Goal: Transaction & Acquisition: Purchase product/service

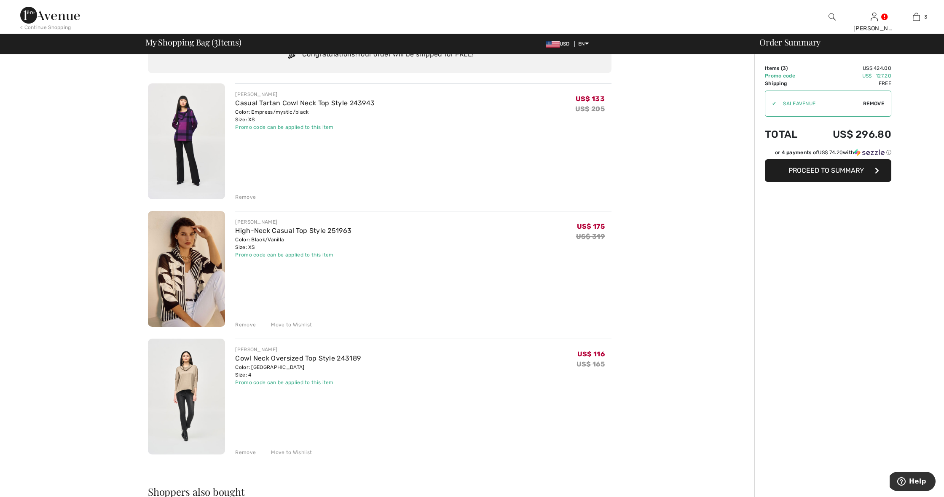
scroll to position [47, 0]
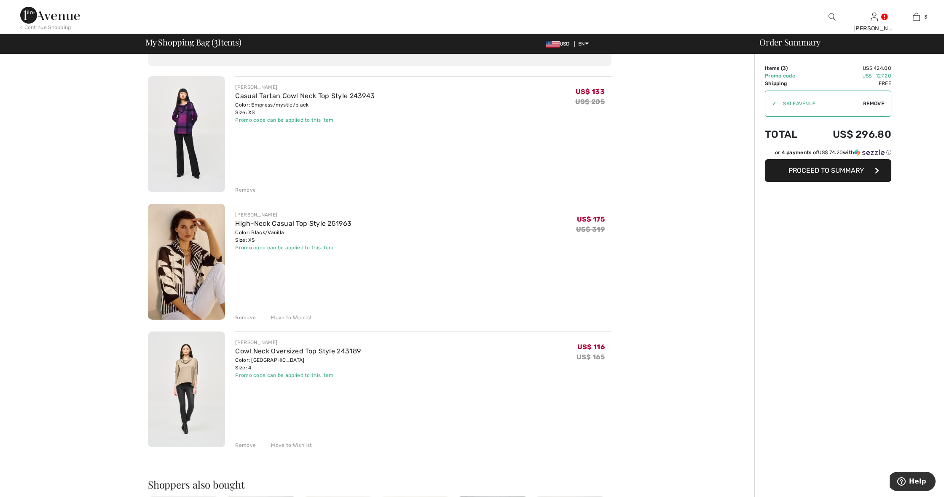
click at [298, 316] on div "Move to Wishlist" at bounding box center [288, 318] width 48 height 8
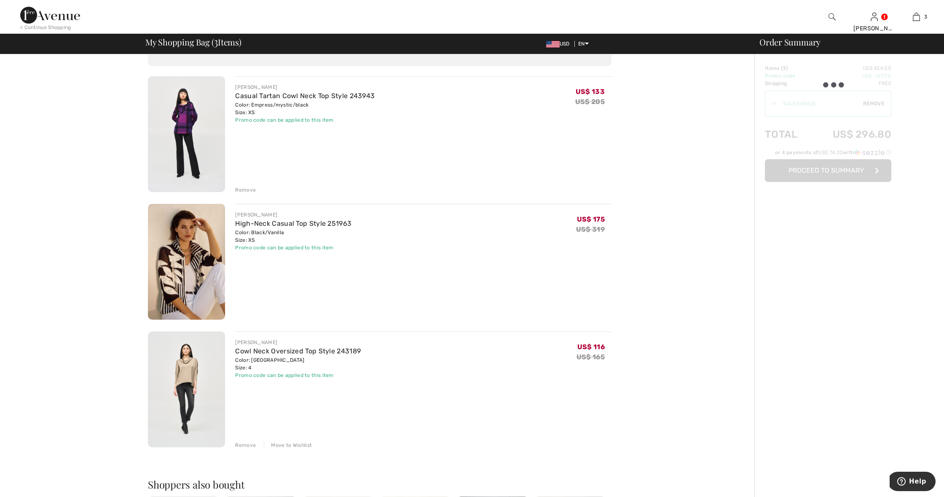
scroll to position [37, 0]
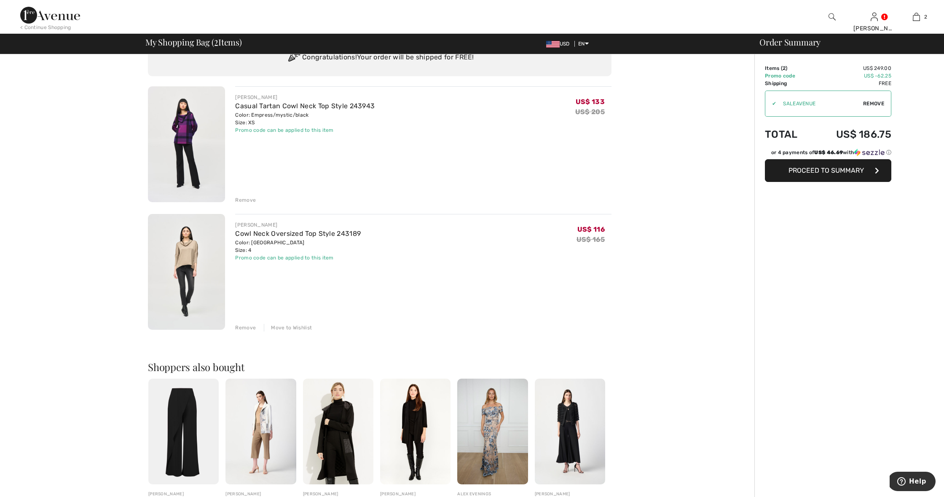
click at [735, 123] on div "You are only US$ 0.00 away from FREE SHIPPING! Continue Shopping > Congratulati…" at bounding box center [379, 350] width 749 height 666
click at [243, 198] on div "Remove" at bounding box center [245, 200] width 21 height 8
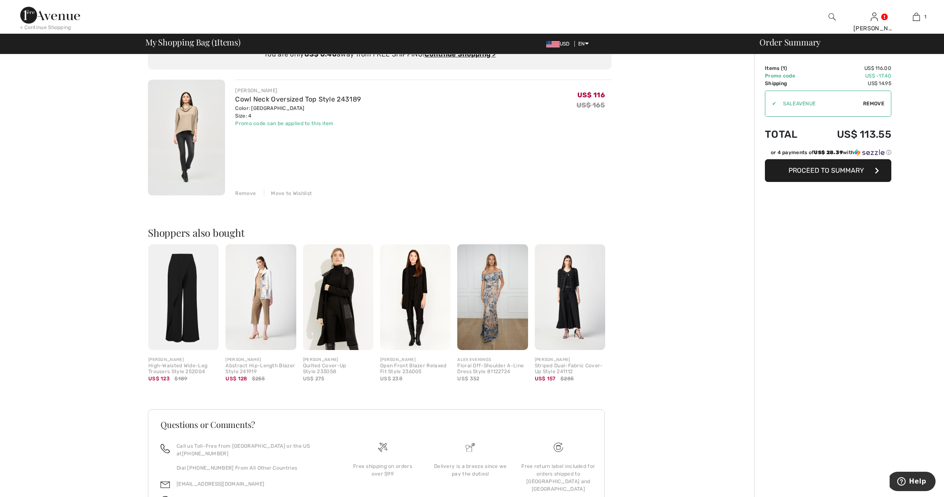
click at [670, 9] on div "< Continue Shopping Sarah Hi, Sarah! 20 Reward points My Info Orders My Address…" at bounding box center [472, 17] width 944 height 34
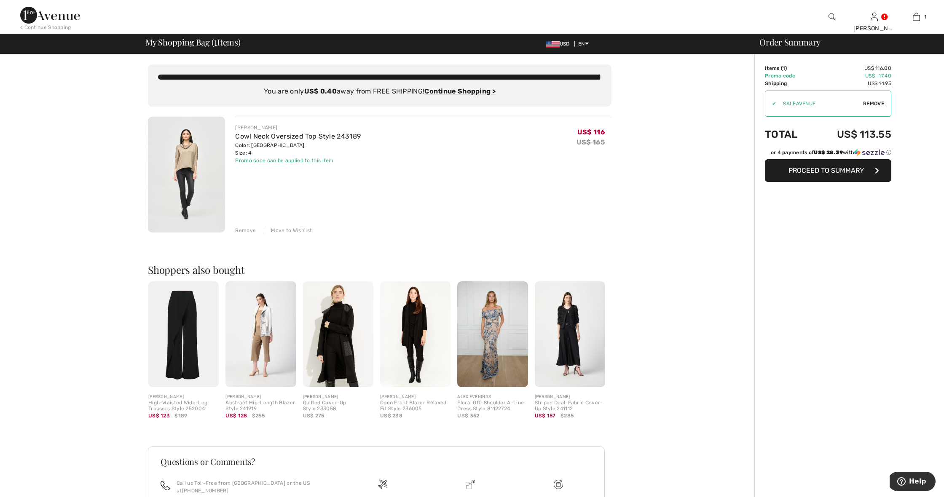
click at [681, 21] on div "< Continue Shopping Sarah Hi, Sarah! 20 Reward points My Info Orders My Address…" at bounding box center [472, 17] width 944 height 34
click at [686, 137] on div "You are only US$ 0.40 away from FREE SHIPPING! Continue Shopping > Congratulati…" at bounding box center [379, 320] width 749 height 532
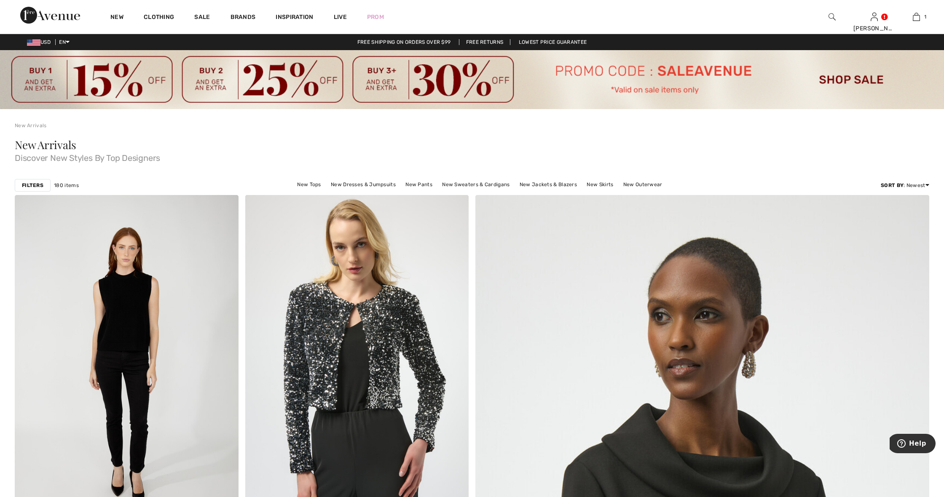
scroll to position [0, 0]
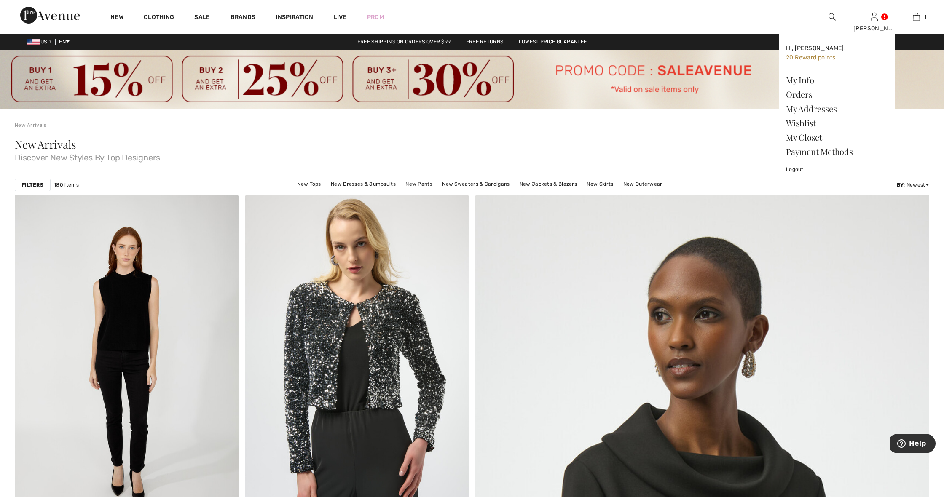
click at [873, 19] on img at bounding box center [874, 17] width 7 height 10
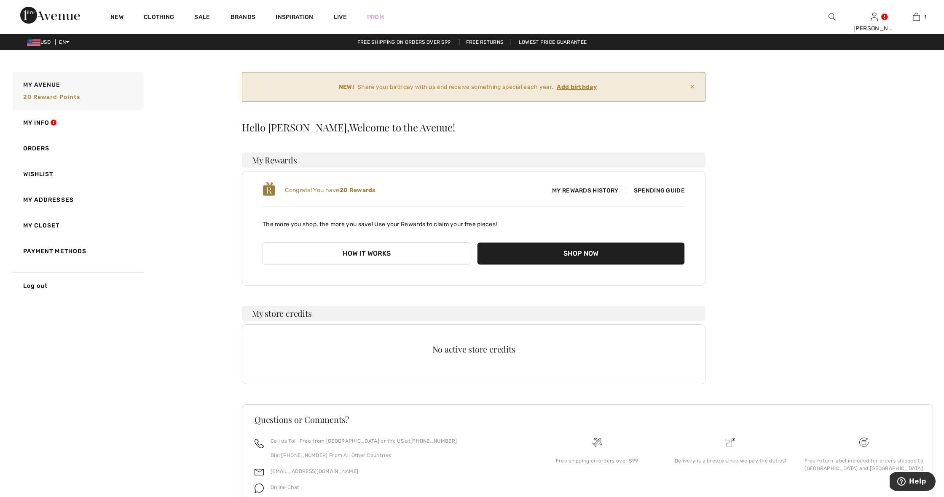
click at [834, 206] on div "NEW! Share your birthday with us and receive something special each year. Add b…" at bounding box center [587, 304] width 691 height 465
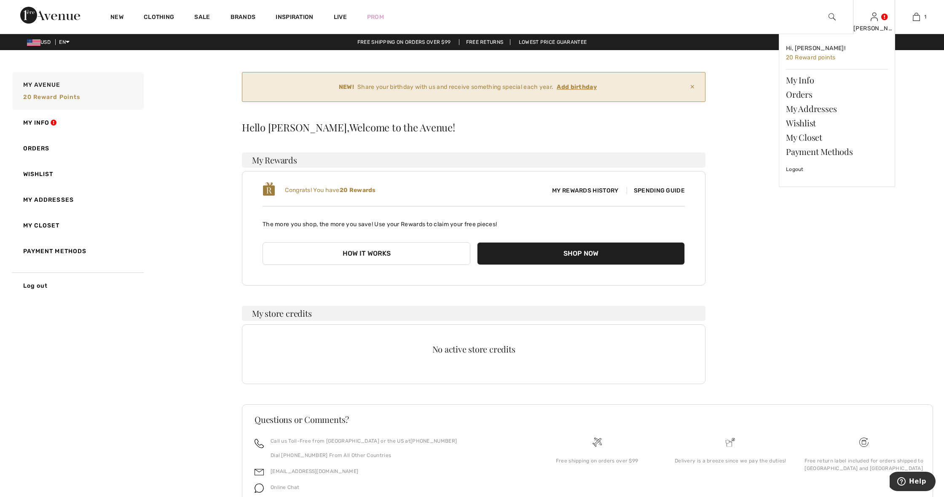
click at [875, 21] on img at bounding box center [874, 17] width 7 height 10
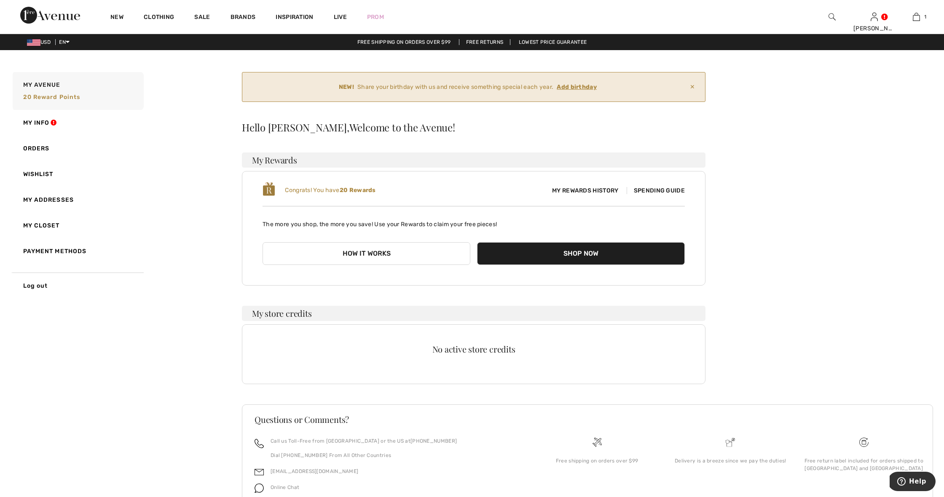
click at [215, 347] on div "My Avenue 20 Reward points My Info Orders Wishlist My Addresses My Closet Payme…" at bounding box center [472, 303] width 924 height 467
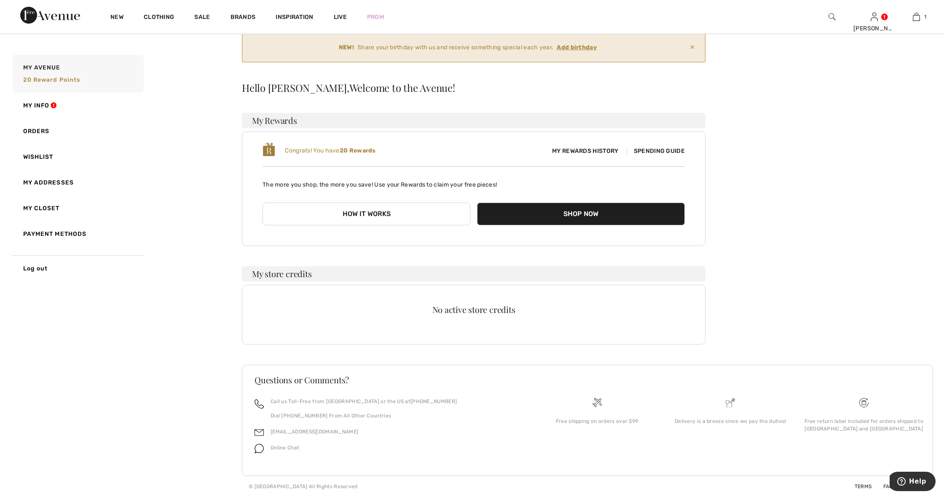
scroll to position [40, 0]
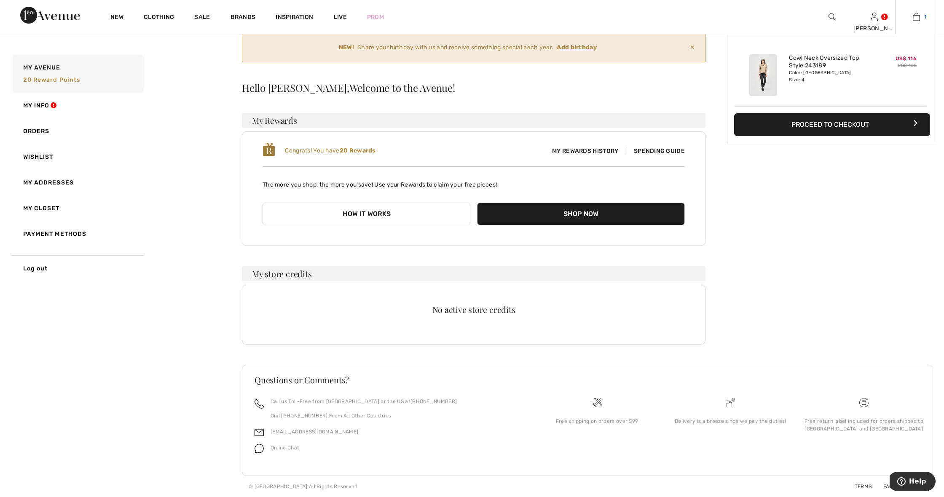
click at [920, 17] on link "1" at bounding box center [916, 17] width 41 height 10
click at [850, 124] on button "Proceed to Checkout" at bounding box center [832, 124] width 196 height 23
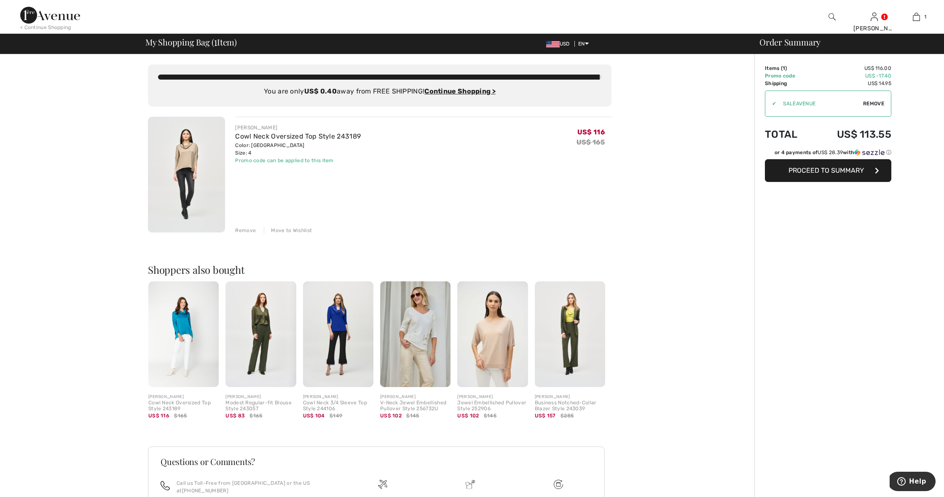
click at [265, 320] on img at bounding box center [260, 335] width 70 height 106
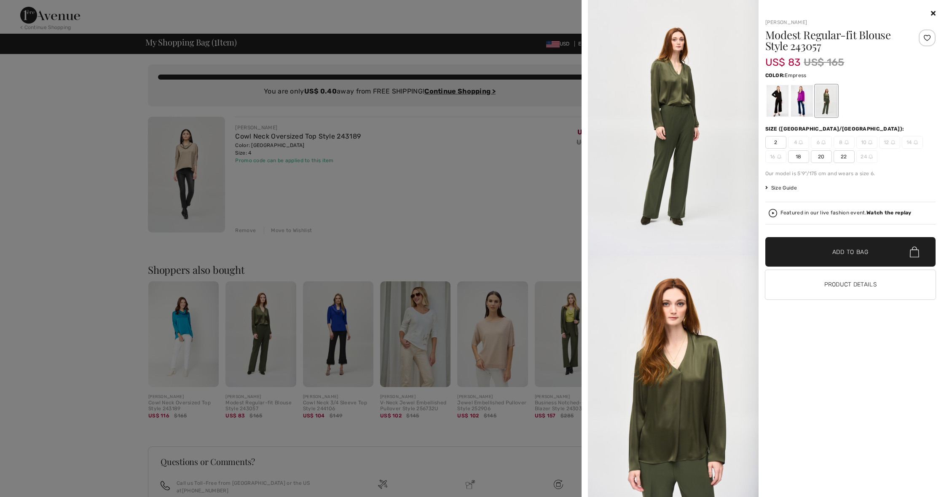
click at [804, 96] on div at bounding box center [802, 101] width 22 height 32
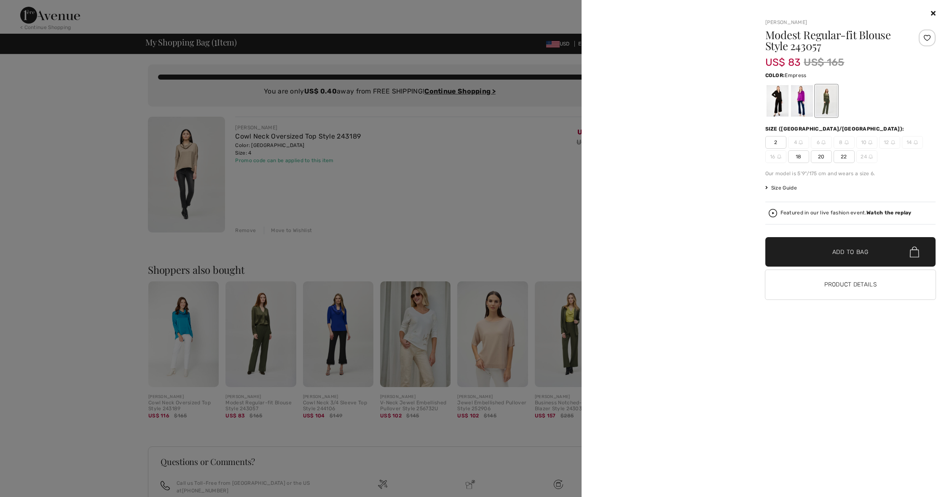
click at [802, 100] on div at bounding box center [802, 101] width 22 height 32
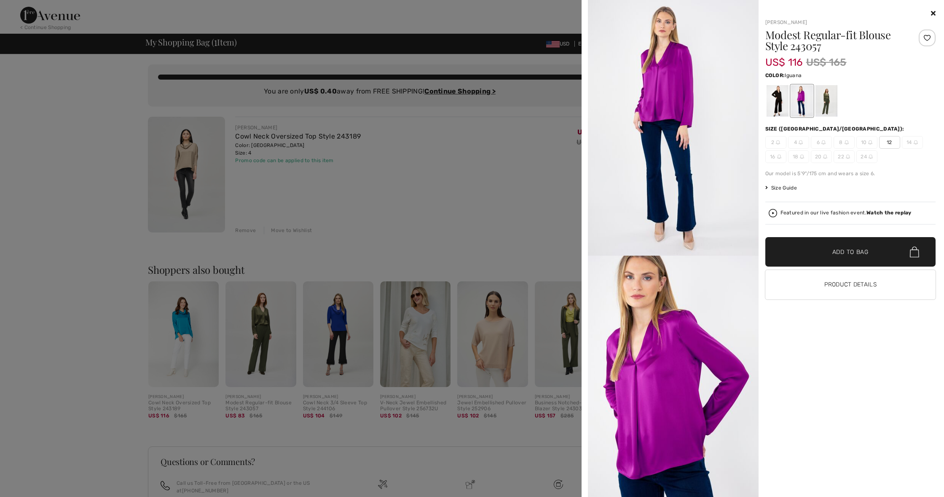
click at [828, 102] on div at bounding box center [826, 101] width 22 height 32
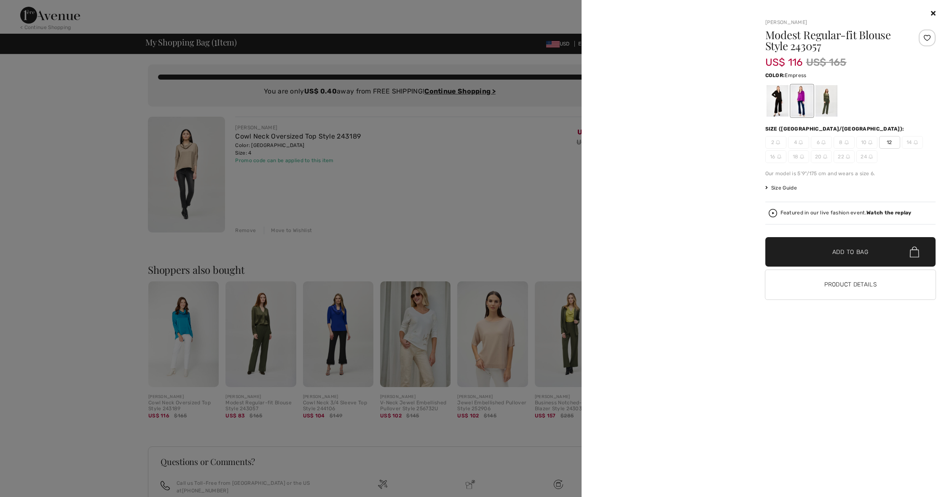
click at [933, 11] on icon at bounding box center [933, 13] width 5 height 7
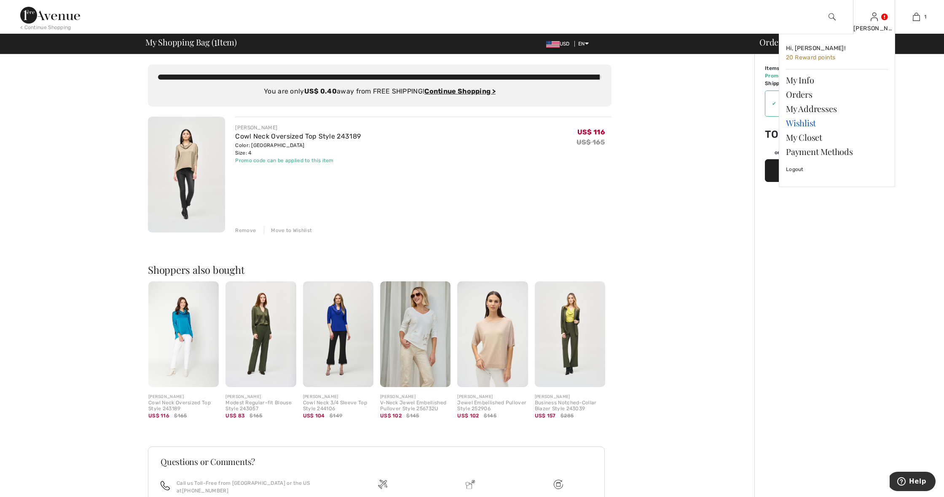
click at [802, 120] on link "Wishlist" at bounding box center [837, 123] width 102 height 14
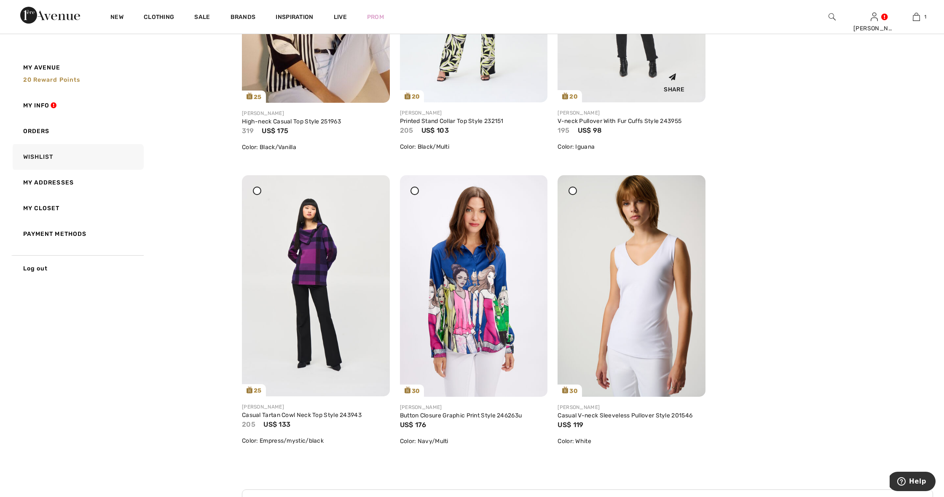
scroll to position [324, 0]
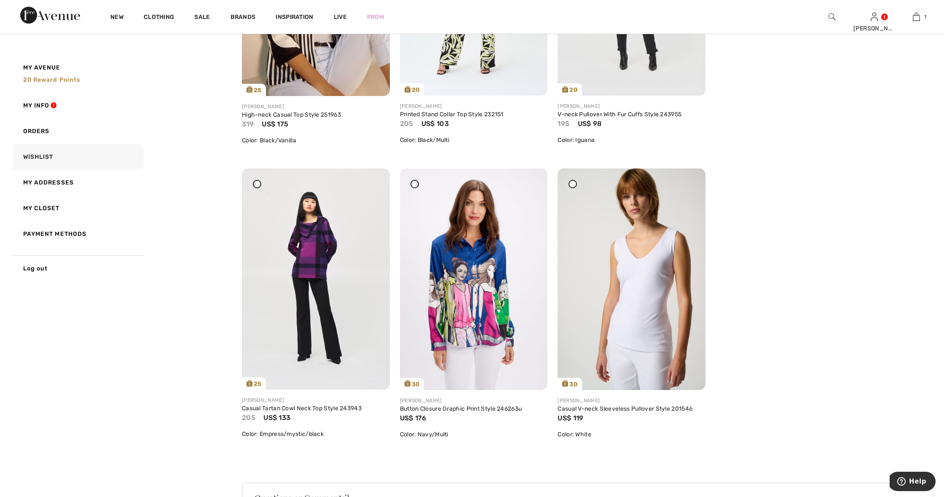
click at [830, 289] on div "NEW! Share your birthday with us and receive something special each year. Add b…" at bounding box center [587, 181] width 691 height 867
click at [840, 255] on div "NEW! Share your birthday with us and receive something special each year. Add b…" at bounding box center [587, 181] width 691 height 867
click at [826, 259] on div "NEW! Share your birthday with us and receive something special each year. Add b…" at bounding box center [587, 181] width 691 height 867
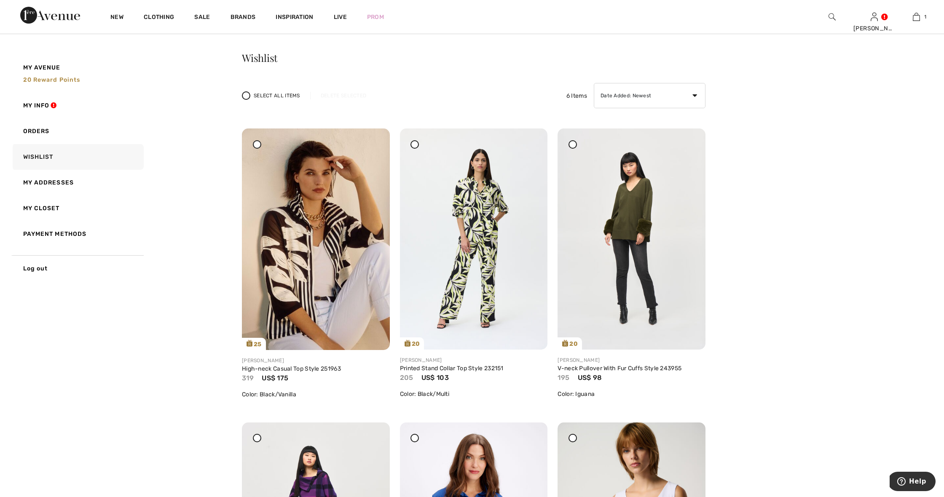
scroll to position [69, 0]
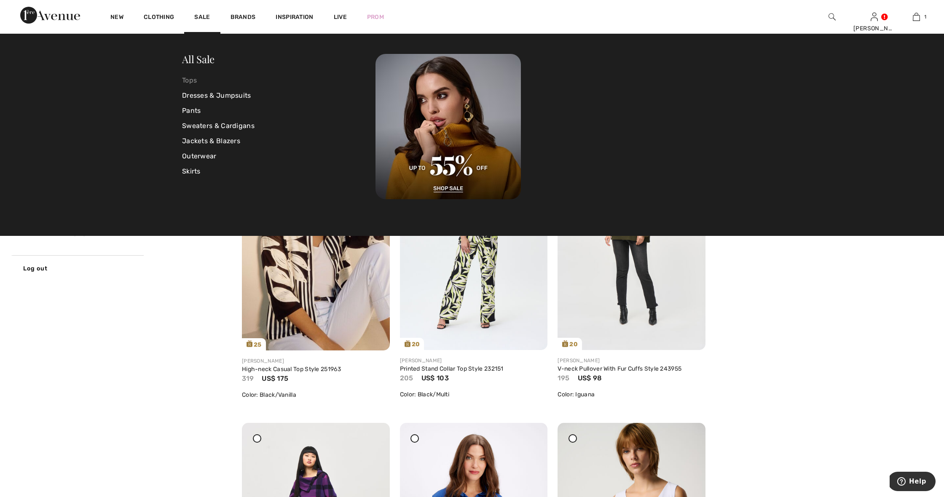
click at [192, 78] on link "Tops" at bounding box center [278, 80] width 193 height 15
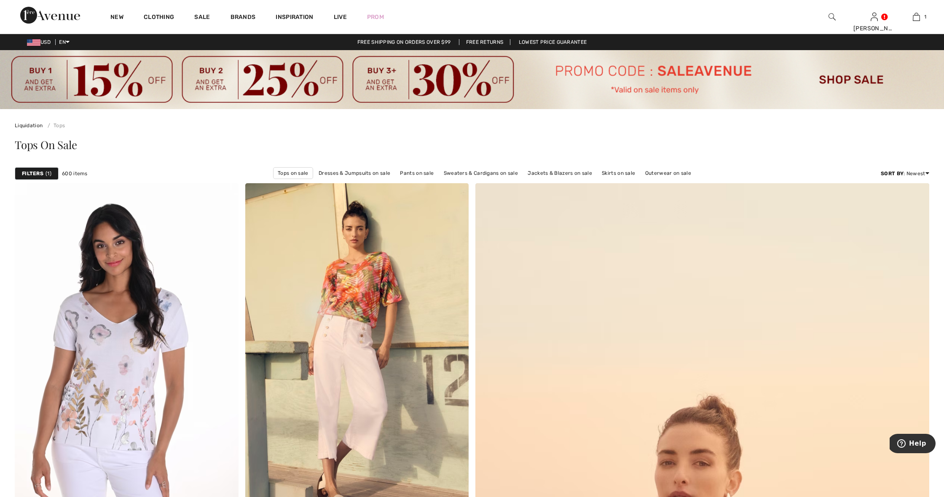
click at [29, 174] on strong "Filters" at bounding box center [32, 174] width 21 height 8
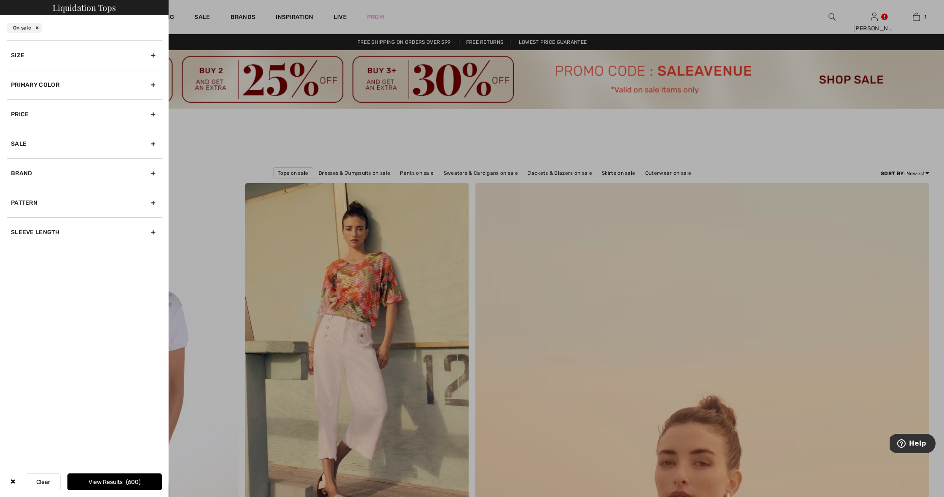
click at [127, 51] on div "Size" at bounding box center [84, 54] width 155 height 29
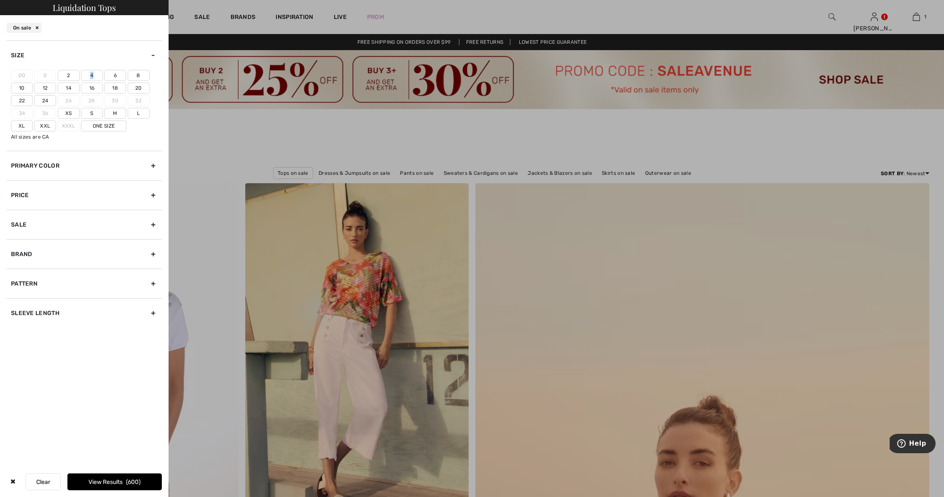
click at [91, 75] on label "4" at bounding box center [92, 75] width 22 height 11
click at [0, 0] on input"] "4" at bounding box center [0, 0] width 0 height 0
click at [68, 113] on label "Xs" at bounding box center [69, 113] width 22 height 11
click at [0, 0] on input"] "Xs" at bounding box center [0, 0] width 0 height 0
click at [91, 112] on label "S" at bounding box center [92, 113] width 22 height 11
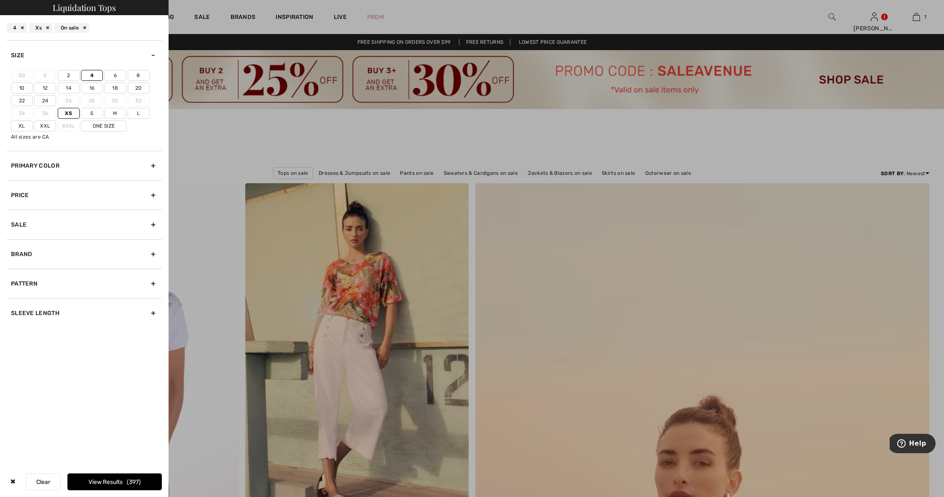
click at [0, 0] on input"] "S" at bounding box center [0, 0] width 0 height 0
click at [193, 127] on div at bounding box center [472, 248] width 944 height 497
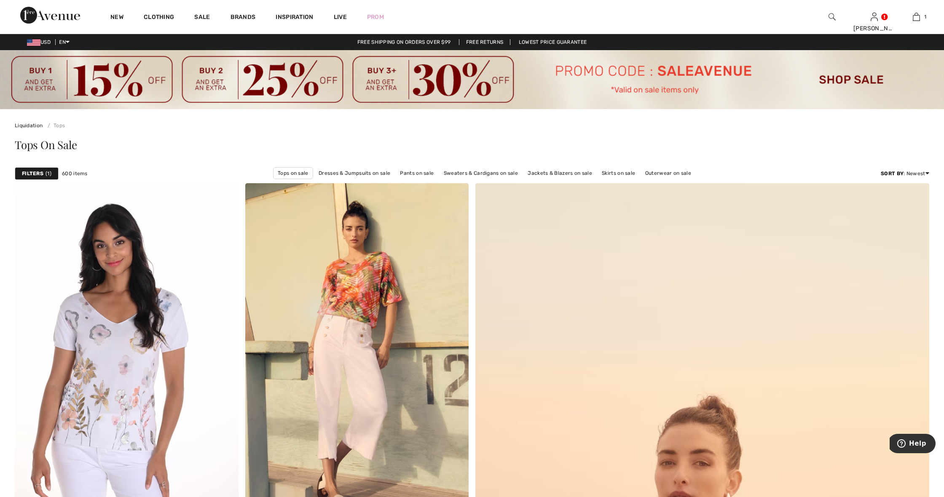
click at [33, 173] on strong "Filters" at bounding box center [32, 174] width 21 height 8
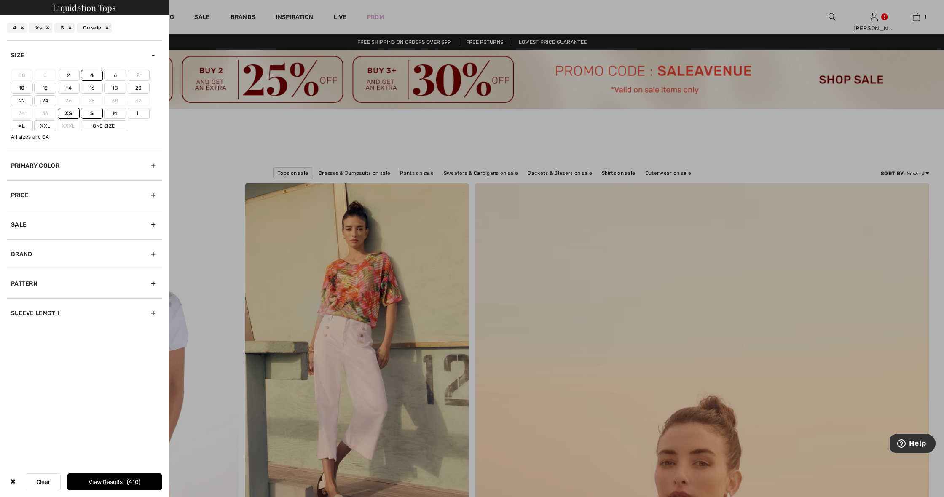
click at [121, 314] on div "Sleeve length" at bounding box center [84, 312] width 155 height 29
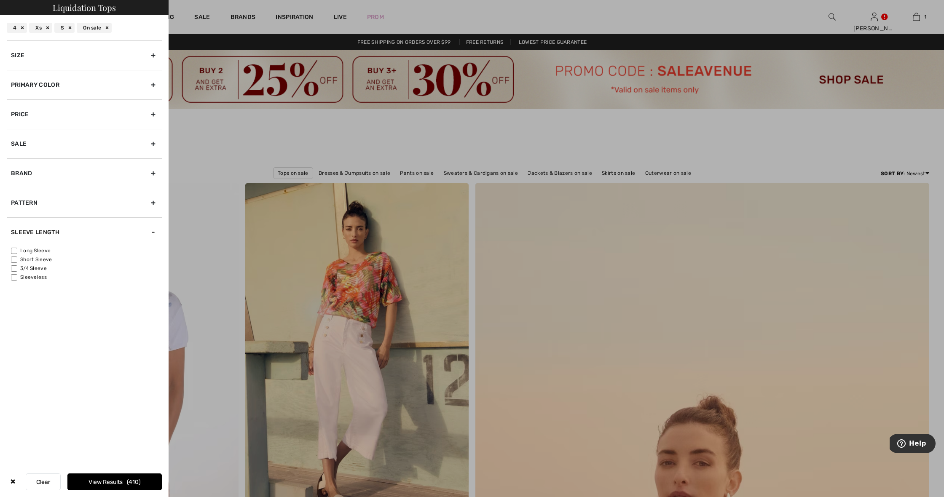
click at [35, 275] on label "Sleeveless" at bounding box center [86, 278] width 151 height 8
click at [17, 275] on input"] "Sleeveless" at bounding box center [14, 277] width 6 height 6
checkbox input"] "true"
click at [16, 257] on input"] "Short Sleeve" at bounding box center [14, 260] width 6 height 6
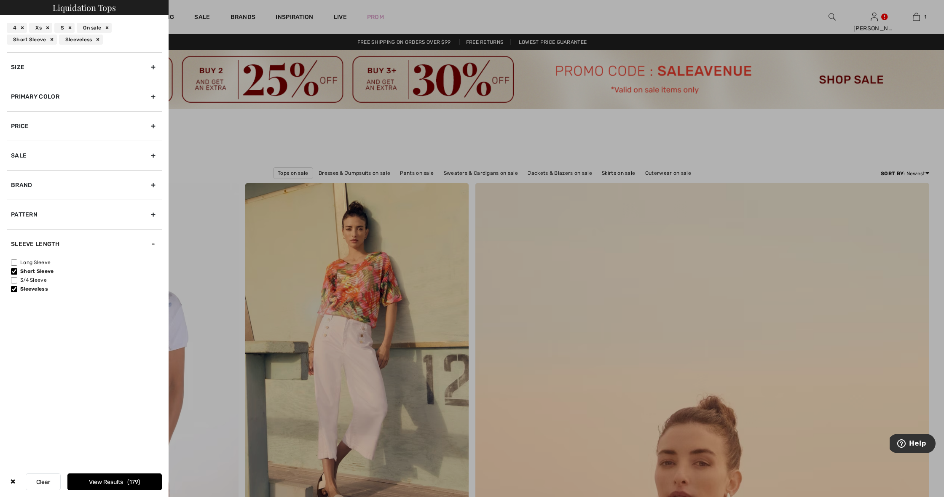
click at [209, 260] on div at bounding box center [472, 248] width 944 height 497
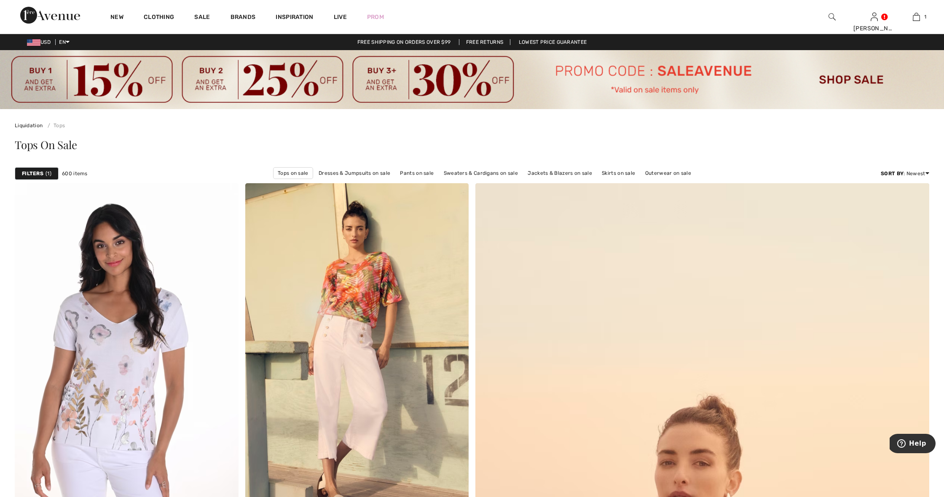
click at [200, 140] on div "Tops On Sale" at bounding box center [472, 144] width 914 height 11
click at [27, 174] on strong "Filters" at bounding box center [32, 174] width 21 height 8
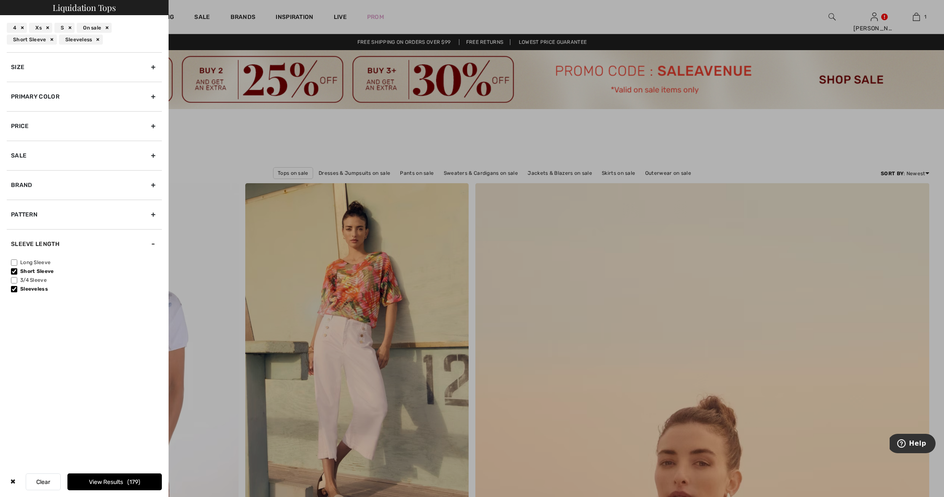
click at [108, 61] on div "Size" at bounding box center [84, 66] width 155 height 29
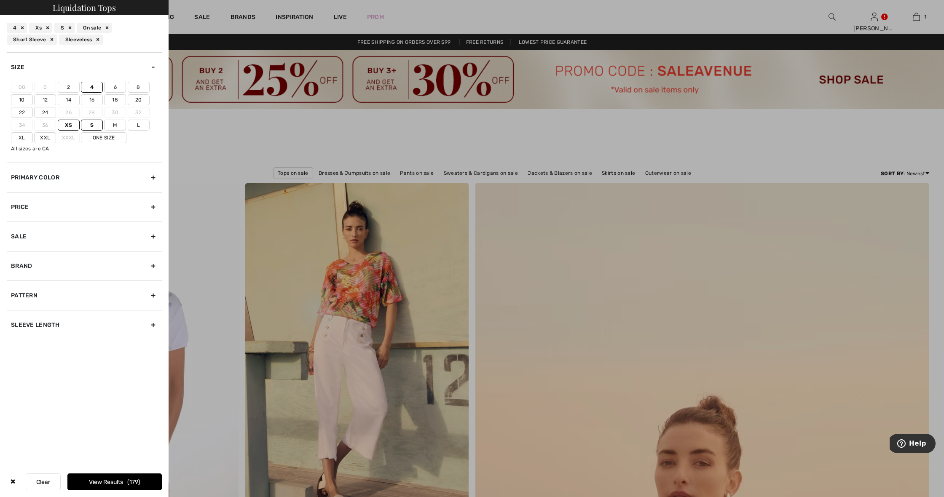
click at [110, 318] on div "Sleeve length" at bounding box center [84, 324] width 155 height 29
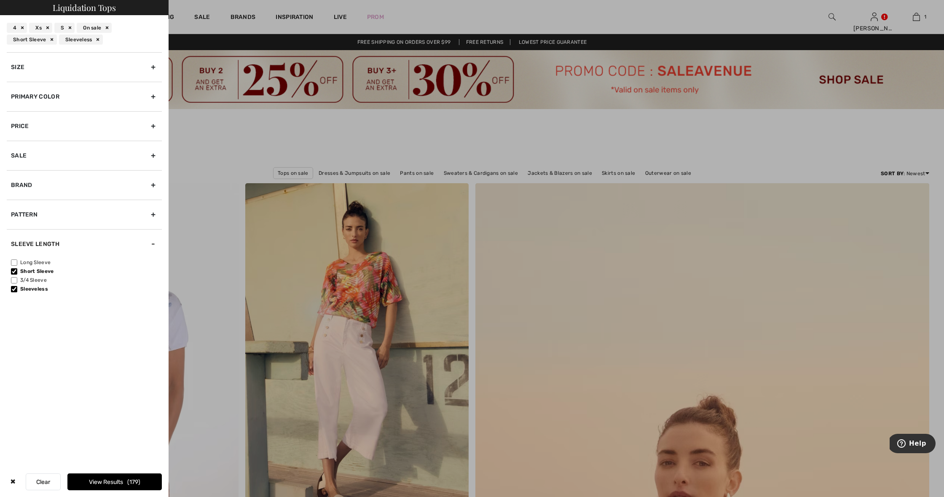
drag, startPoint x: 13, startPoint y: 270, endPoint x: 27, endPoint y: 274, distance: 14.4
click at [13, 270] on input"] "Short Sleeve" at bounding box center [14, 271] width 6 height 6
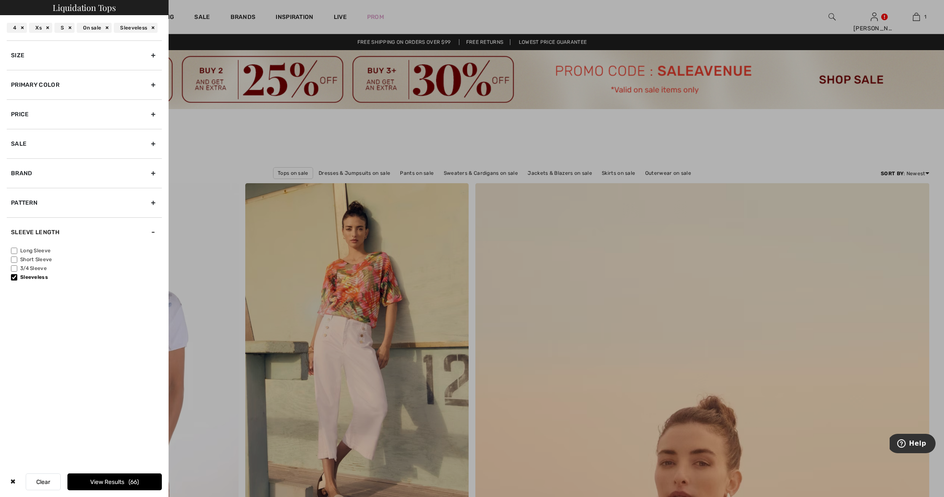
click at [118, 140] on div "Sale" at bounding box center [84, 143] width 155 height 29
drag, startPoint x: 136, startPoint y: 303, endPoint x: 129, endPoint y: 336, distance: 34.4
click at [136, 303] on div "Liquidation Tops 4 Xs S On sale Sleeveless Size 00 0 2 4 6 8 10 12 14 16 18 20 …" at bounding box center [84, 248] width 169 height 497
click at [52, 258] on div "Sleeve length" at bounding box center [84, 261] width 155 height 29
click at [15, 257] on input"] "Short Sleeve" at bounding box center [14, 260] width 6 height 6
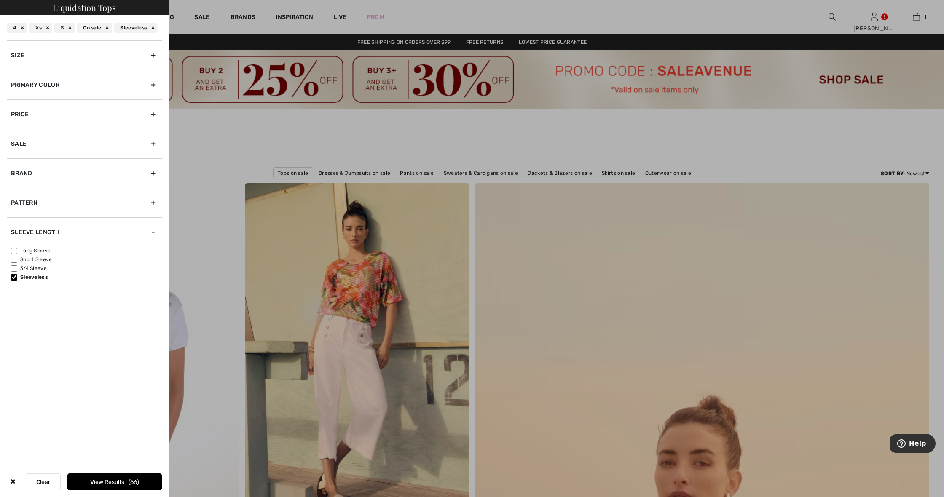
checkbox input"] "true"
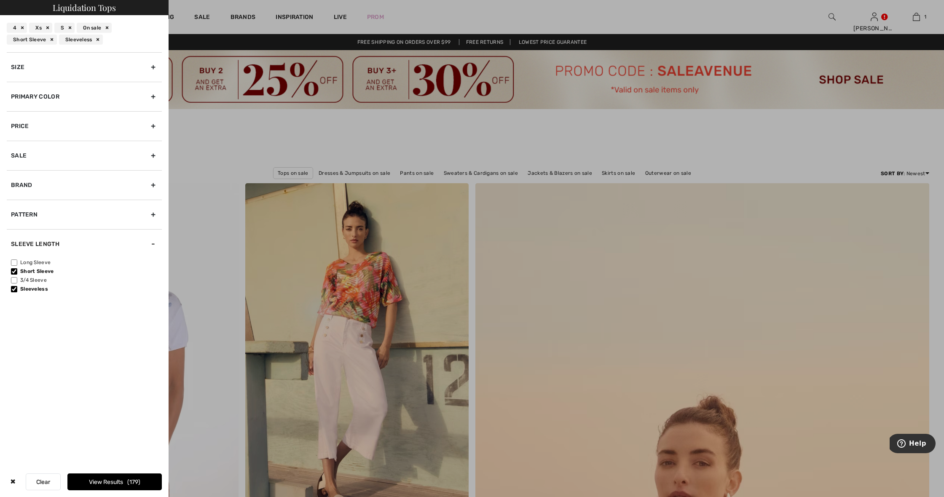
click at [139, 479] on span "179" at bounding box center [133, 482] width 13 height 7
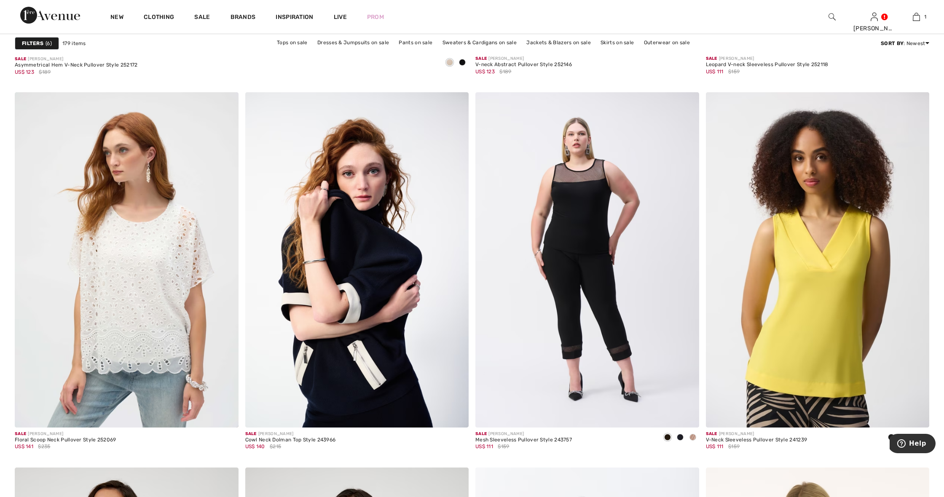
scroll to position [3718, 0]
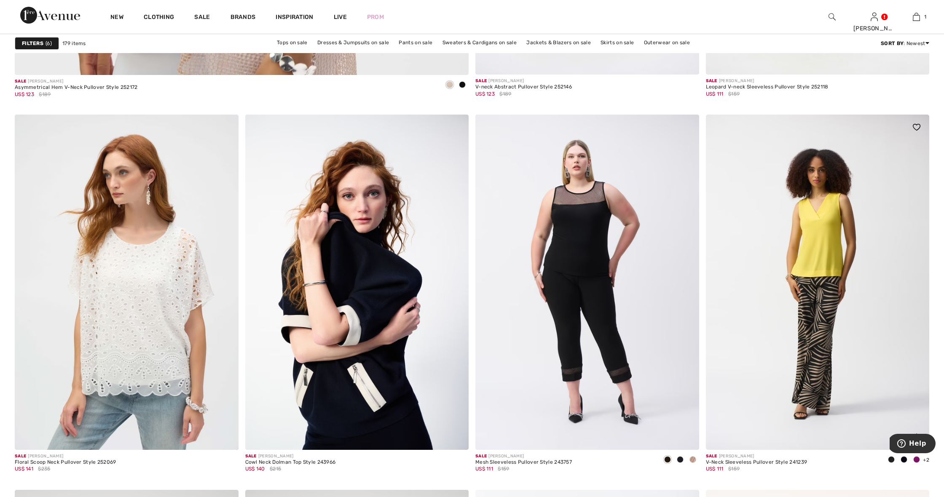
click at [831, 356] on img at bounding box center [818, 282] width 224 height 335
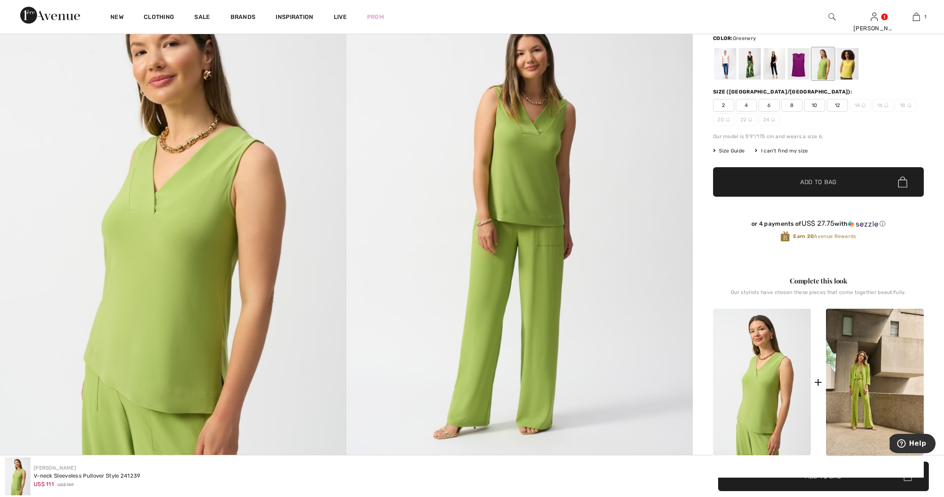
click at [746, 104] on span "4" at bounding box center [746, 105] width 21 height 13
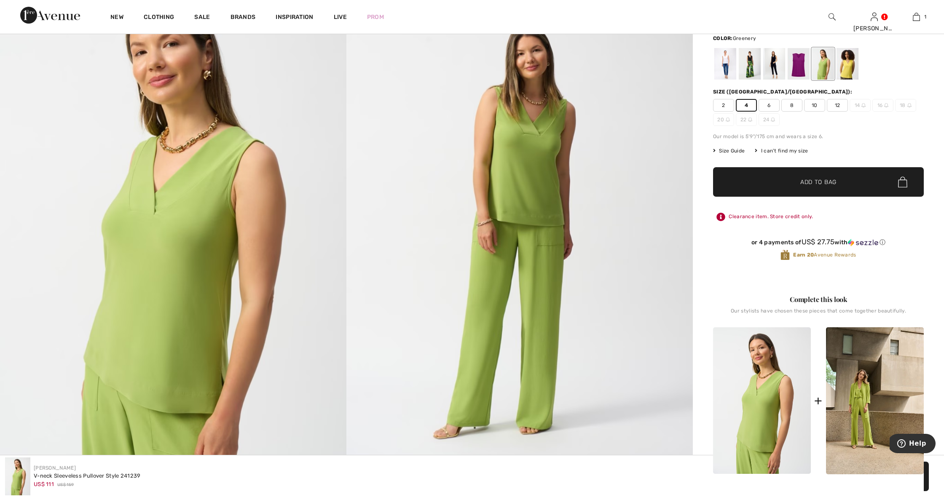
click at [810, 187] on span "✔ Added to Bag Add to Bag" at bounding box center [818, 181] width 211 height 29
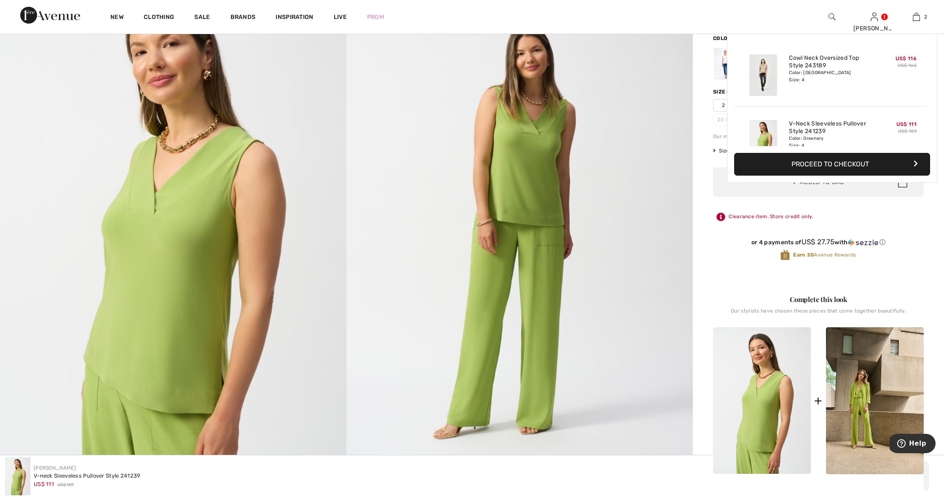
scroll to position [26, 0]
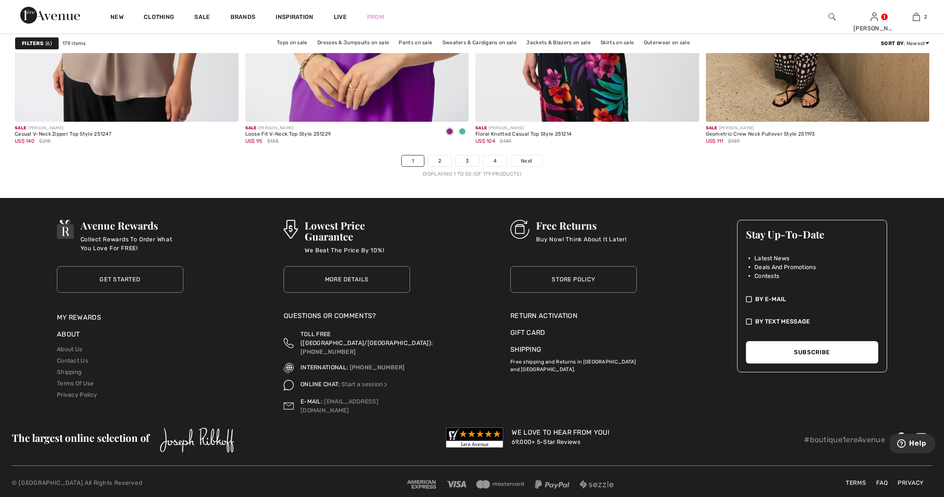
scroll to position [5687, 0]
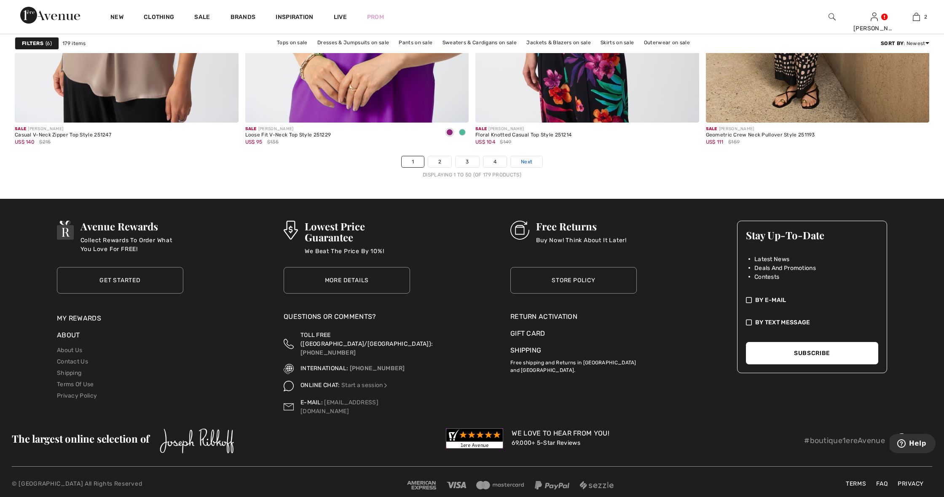
click at [535, 162] on link "Next" at bounding box center [527, 161] width 32 height 11
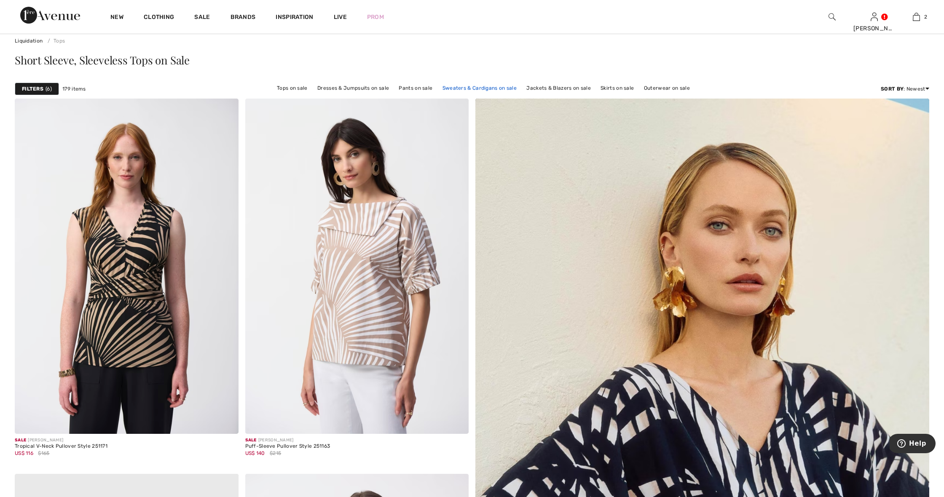
scroll to position [83, 0]
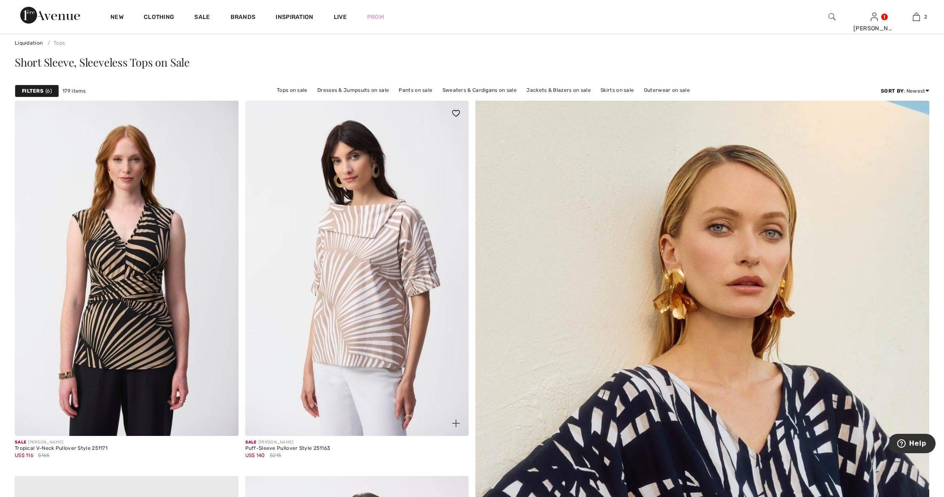
click at [458, 113] on img at bounding box center [456, 113] width 8 height 7
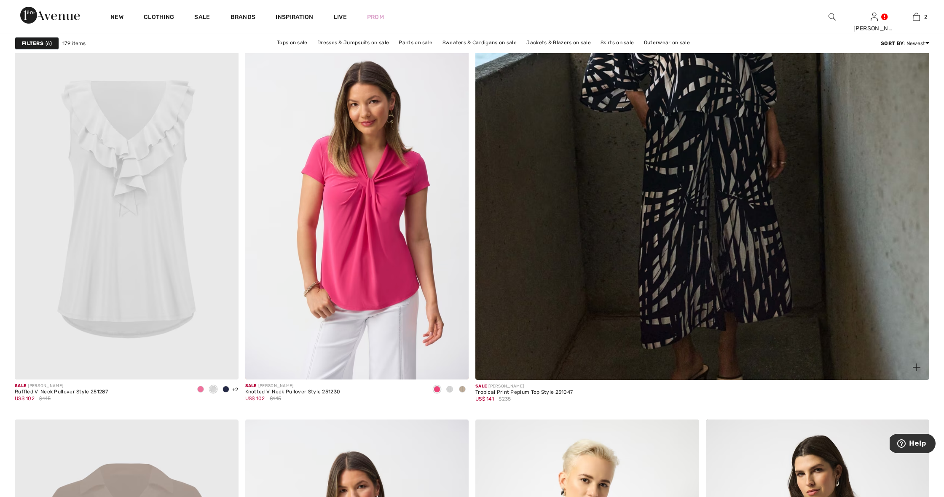
scroll to position [521, 0]
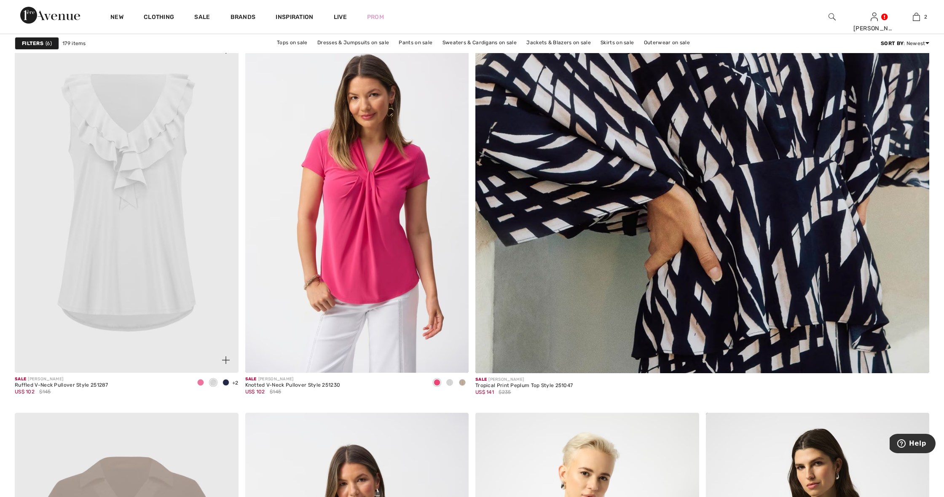
click at [201, 382] on span at bounding box center [200, 382] width 7 height 7
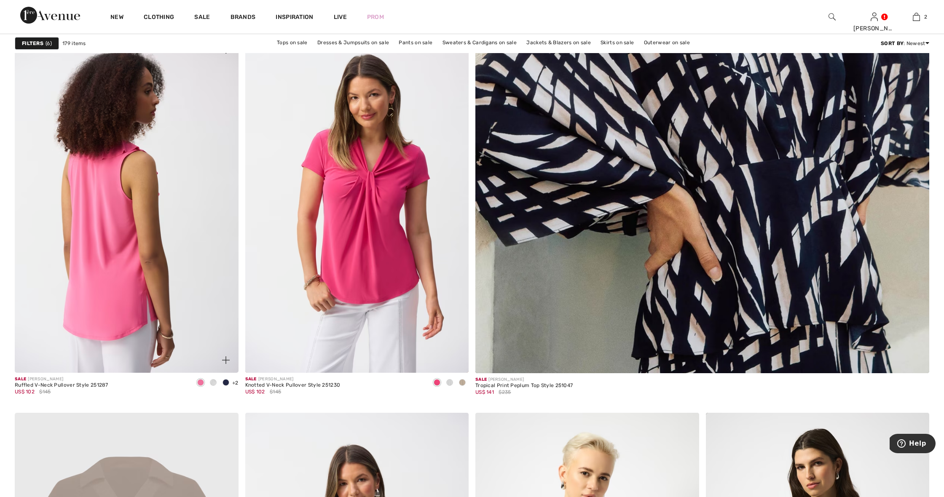
click at [86, 248] on img at bounding box center [127, 205] width 224 height 335
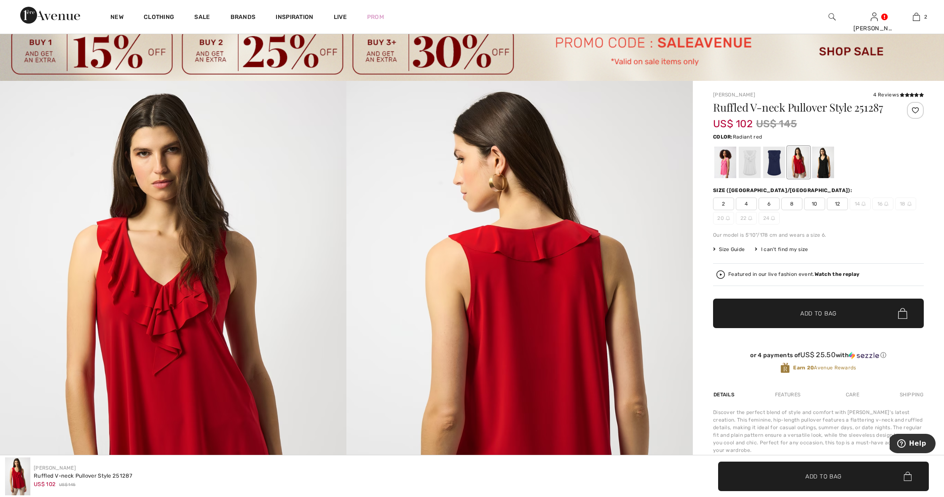
scroll to position [-2, 0]
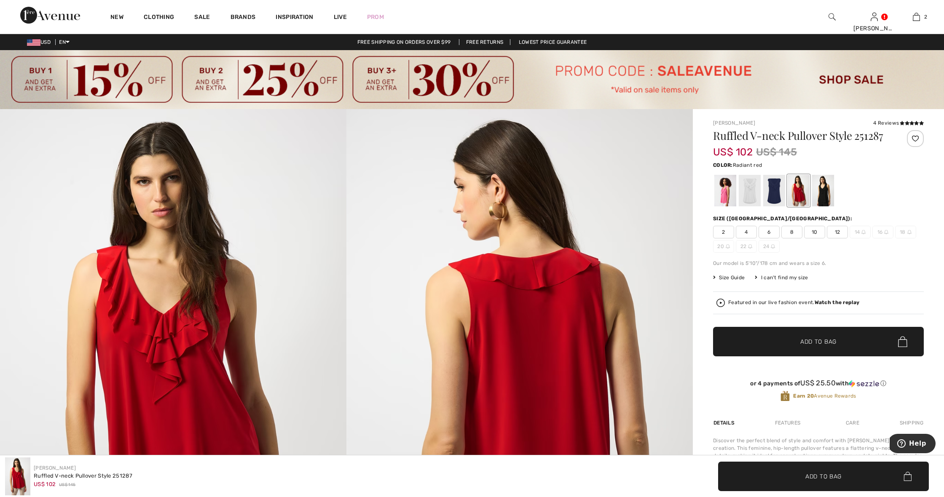
click at [805, 188] on div at bounding box center [799, 191] width 22 height 32
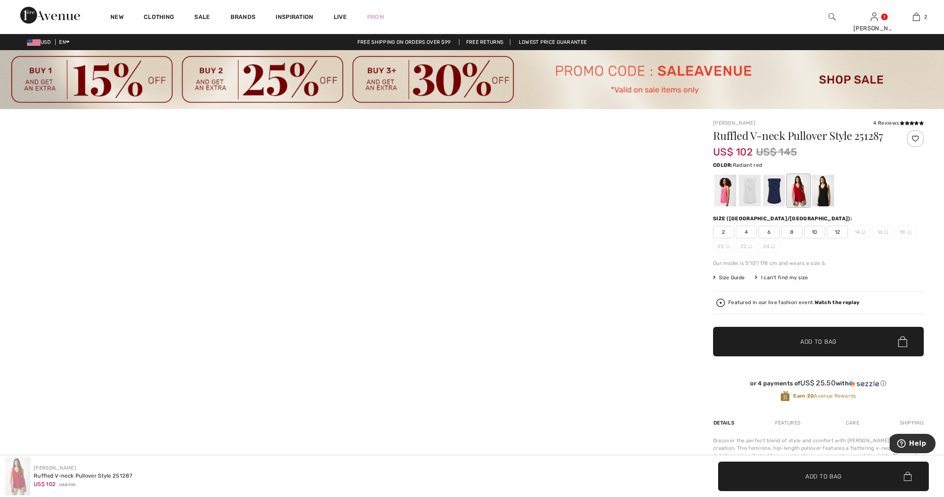
click at [748, 233] on span "4" at bounding box center [746, 232] width 21 height 13
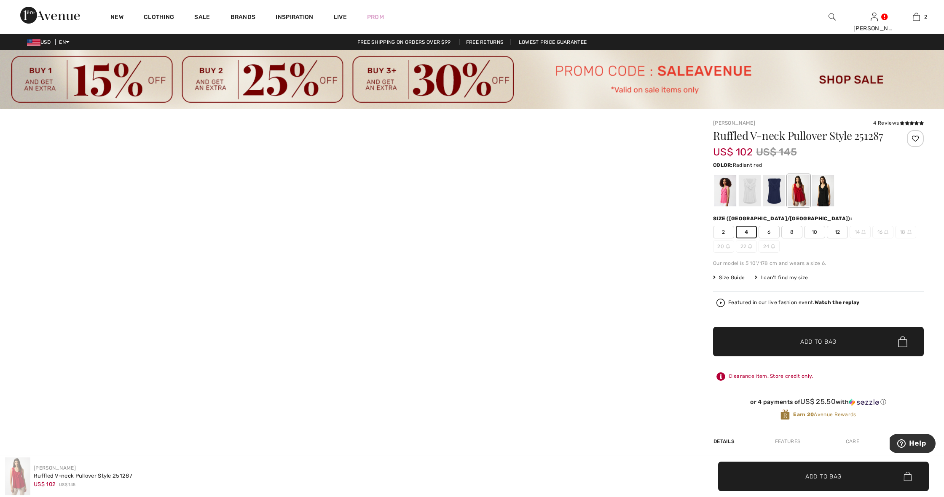
click at [819, 343] on span "Add to Bag" at bounding box center [818, 342] width 36 height 9
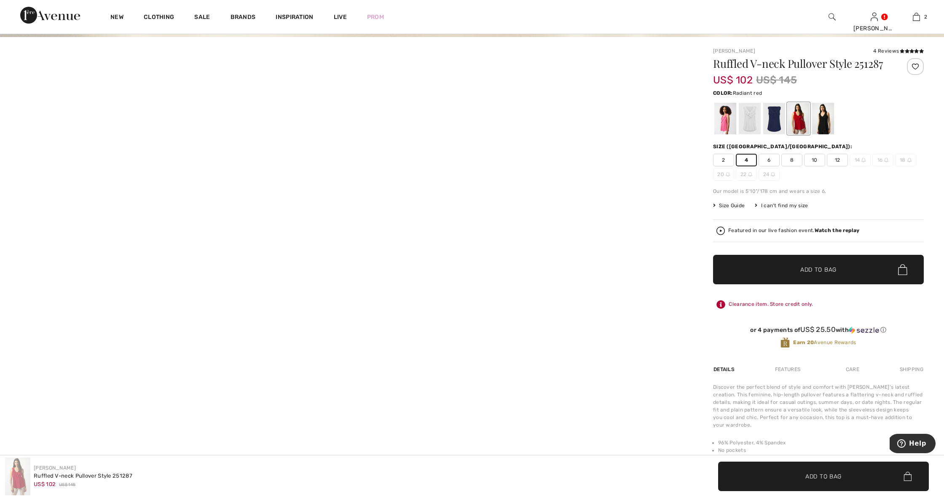
scroll to position [72, 0]
click at [690, 465] on div "✔ Added to Bag Add to Bag" at bounding box center [708, 476] width 462 height 29
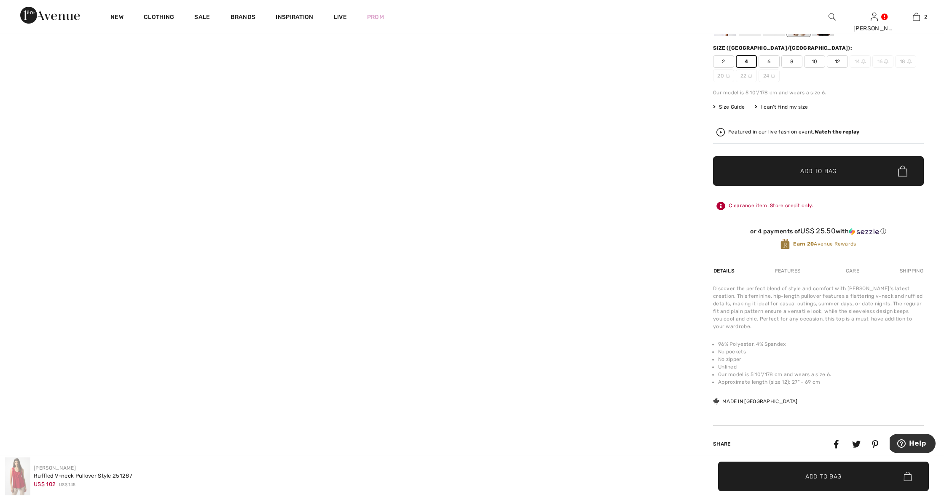
scroll to position [177, 0]
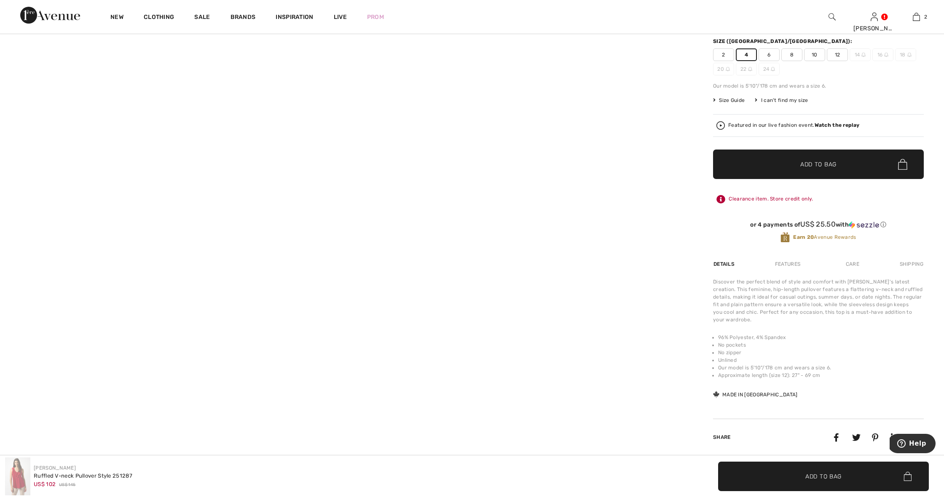
click at [827, 475] on span "Add to Bag" at bounding box center [823, 476] width 36 height 9
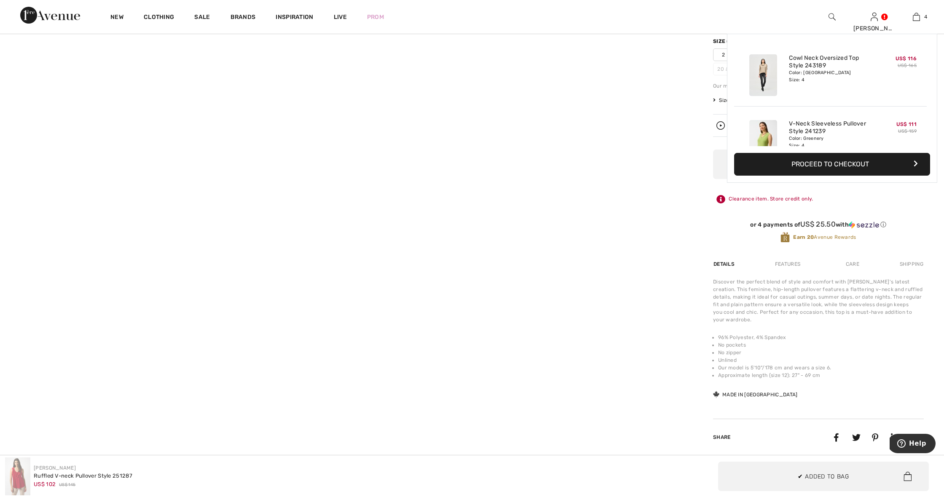
scroll to position [158, 0]
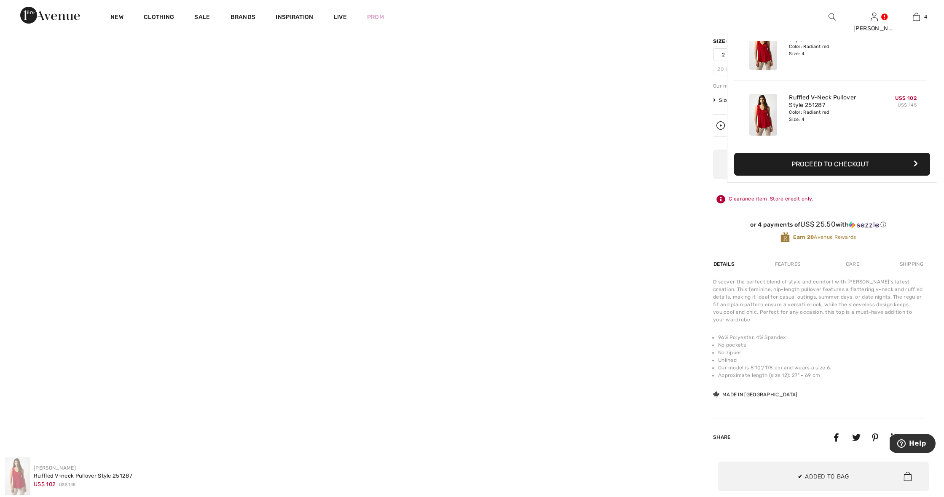
click at [400, 483] on div "Joseph Ribkoff Ruffled V-neck Pullover Style 251287 US$ 102 US$ 145" at bounding box center [236, 477] width 462 height 38
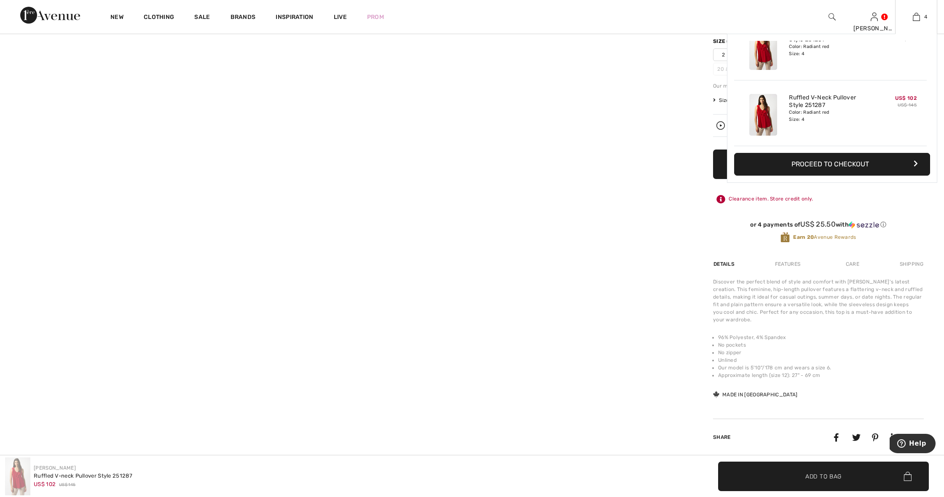
click at [836, 116] on div "Color: Radiant red Size: 4" at bounding box center [830, 115] width 83 height 13
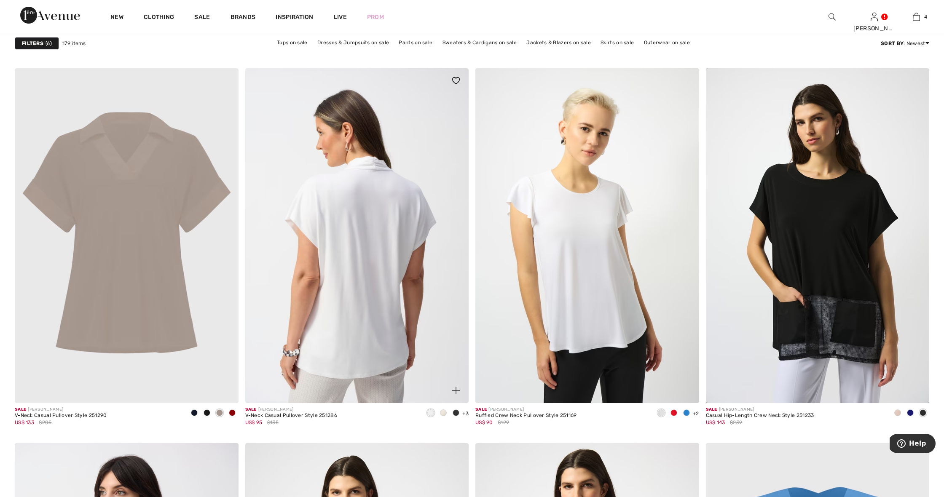
scroll to position [867, 0]
click at [383, 226] on img at bounding box center [357, 234] width 224 height 335
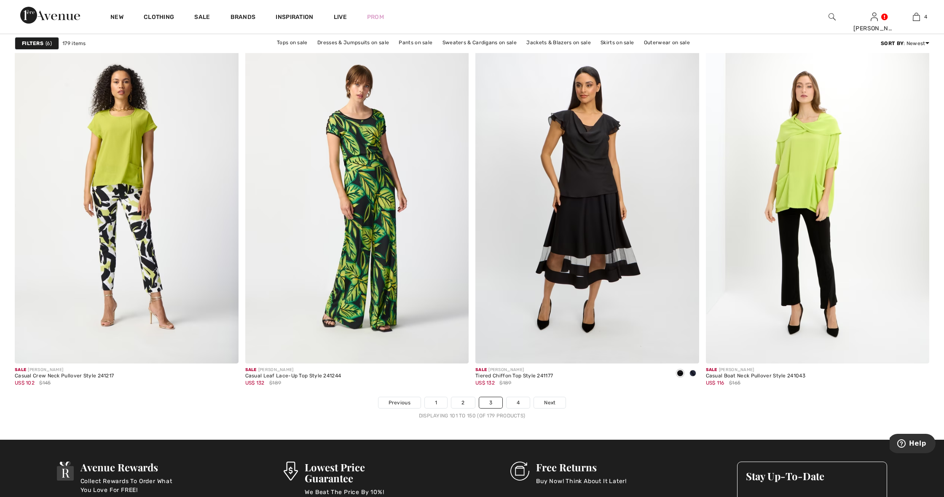
scroll to position [5467, 0]
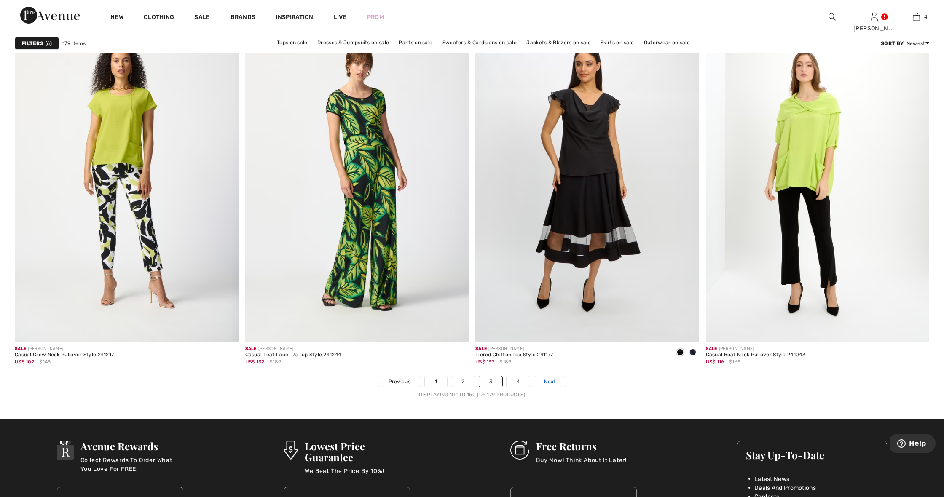
click at [553, 379] on span "Next" at bounding box center [549, 382] width 11 height 8
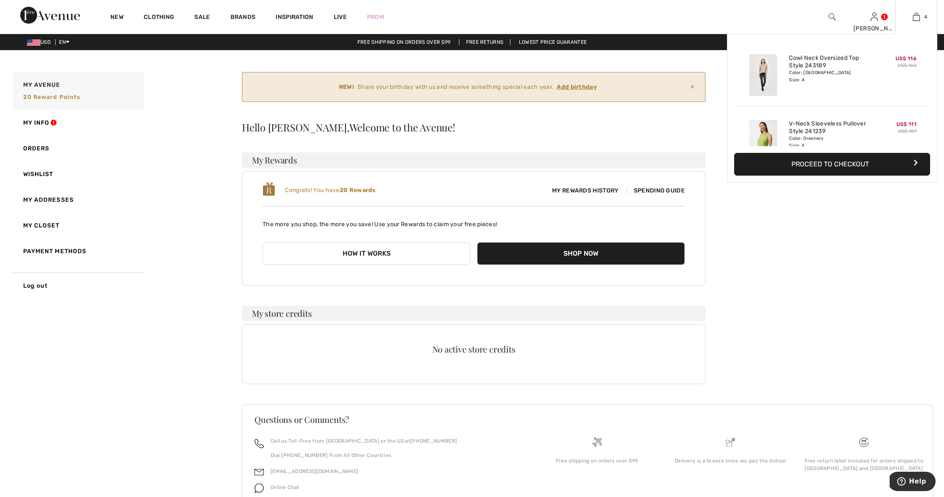
click at [853, 164] on button "Proceed to Checkout" at bounding box center [832, 164] width 196 height 23
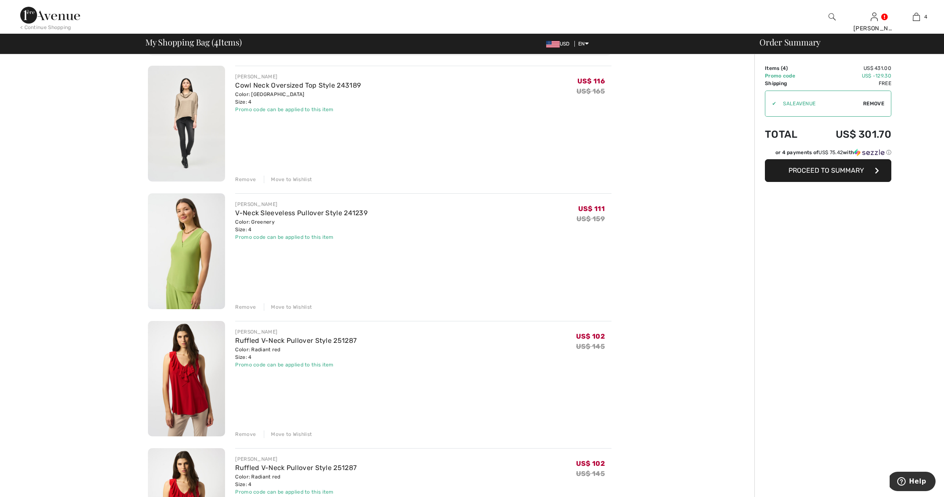
scroll to position [91, 0]
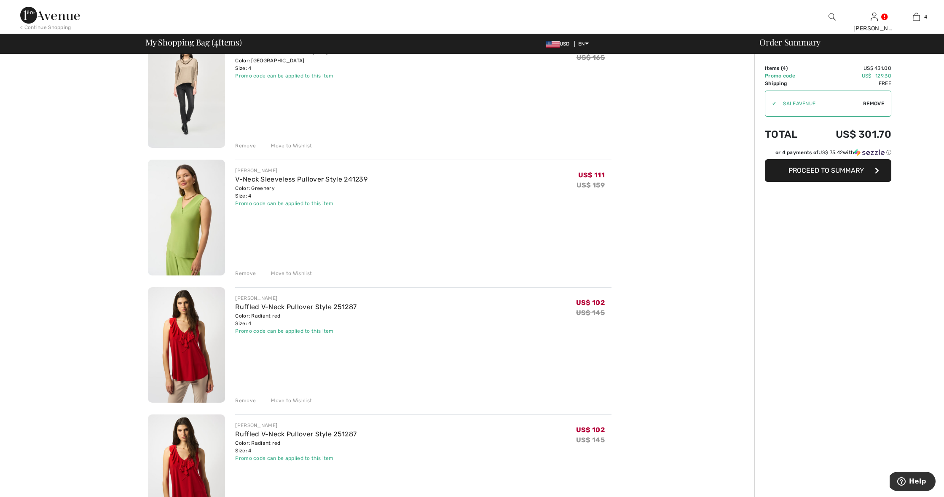
click at [239, 399] on div "Remove" at bounding box center [245, 401] width 21 height 8
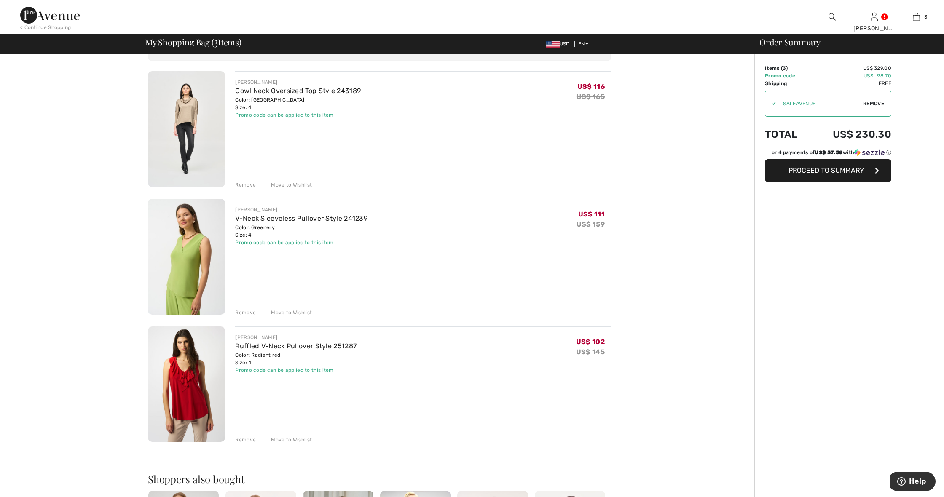
scroll to position [72, 0]
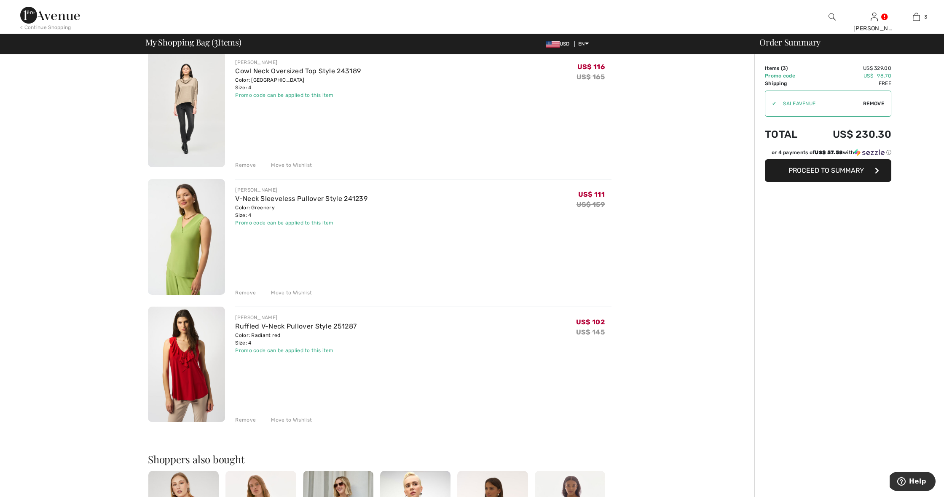
click at [297, 419] on div "Move to Wishlist" at bounding box center [288, 420] width 48 height 8
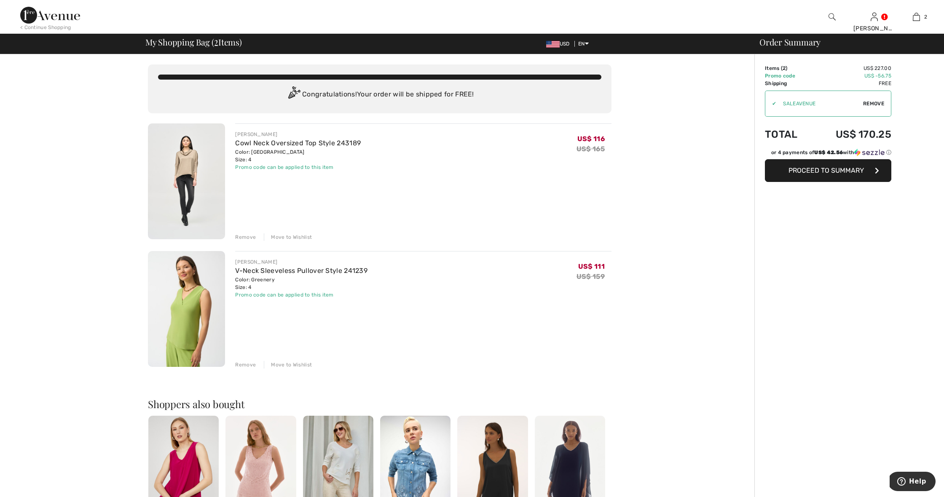
scroll to position [0, 0]
click at [721, 228] on div "You are only US$ 0.00 away from FREE SHIPPING! Continue Shopping > Congratulati…" at bounding box center [379, 390] width 749 height 672
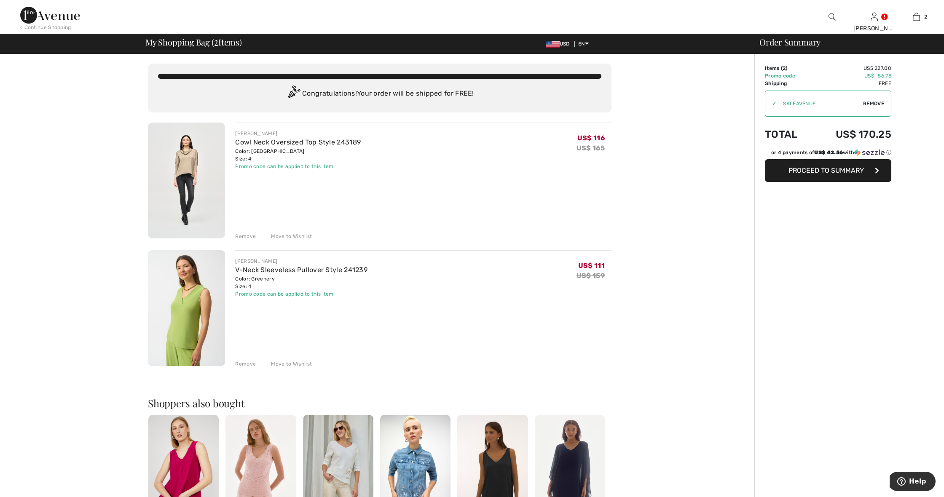
click at [660, 23] on div "< Continue Shopping Sarah Hi, Sarah! 20 Reward points My Info Orders My Address…" at bounding box center [472, 17] width 944 height 34
click at [832, 13] on img at bounding box center [832, 17] width 7 height 10
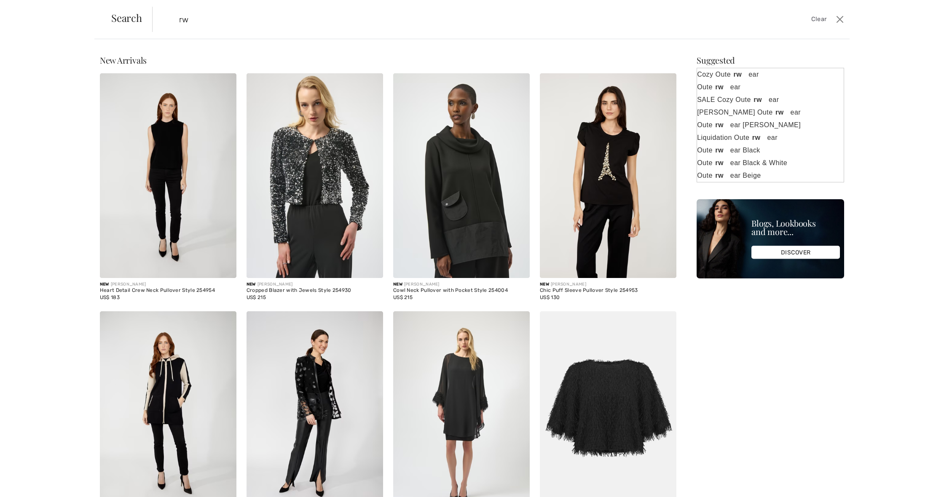
type input "r"
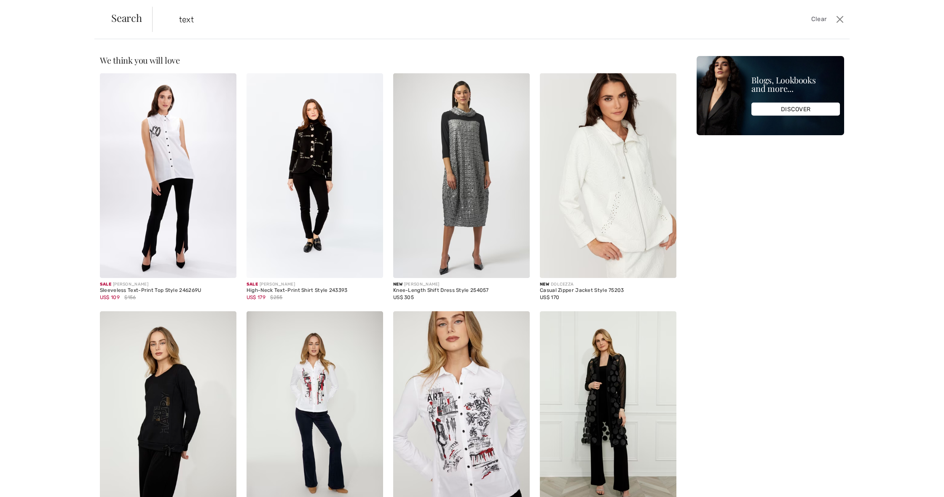
type input "text"
click at [778, 269] on div "Suggested Tops / Te es Cozy Ou te rwear NEW Swea te rs and Cardigans Ou te rwea…" at bounding box center [770, 313] width 147 height 515
click at [933, 71] on div "Sorry, no results found for " " Some helpful tips for your search: Double check…" at bounding box center [472, 268] width 944 height 458
click at [926, 96] on div "Sorry, no results found for " " Some helpful tips for your search: Double check…" at bounding box center [472, 268] width 944 height 458
click at [924, 110] on div "Sorry, no results found for " " Some helpful tips for your search: Double check…" at bounding box center [472, 268] width 944 height 458
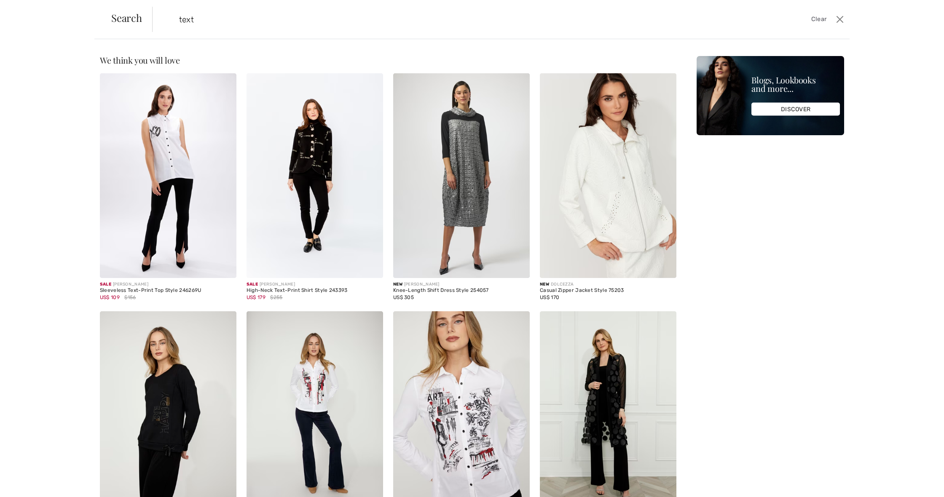
click at [923, 118] on div "Sorry, no results found for " " Some helpful tips for your search: Double check…" at bounding box center [472, 268] width 944 height 458
click at [715, 304] on div "Suggested Tops / Te es Cozy Ou te rwear NEW Swea te rs and Cardigans Ou te rwea…" at bounding box center [770, 313] width 147 height 515
click at [839, 18] on button "Close" at bounding box center [839, 19] width 13 height 13
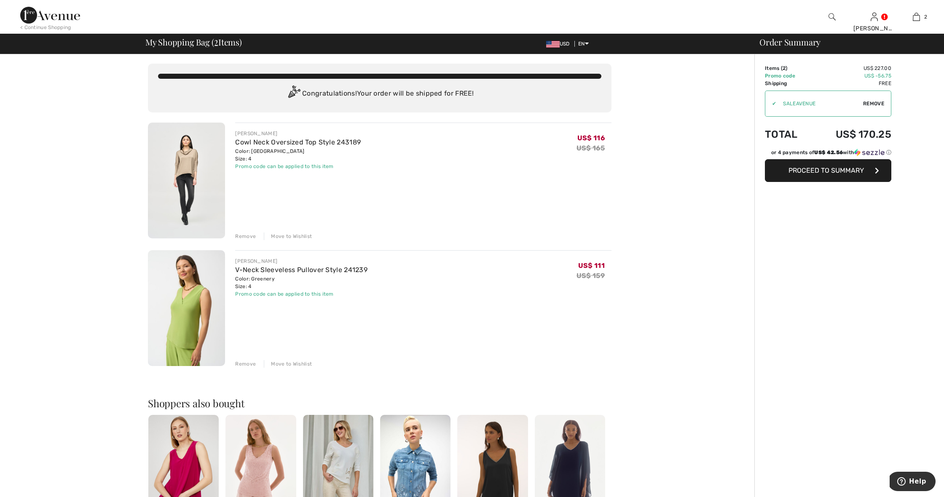
click at [719, 97] on div "You are only US$ 0.00 away from FREE SHIPPING! Continue Shopping > Congratulati…" at bounding box center [379, 390] width 749 height 672
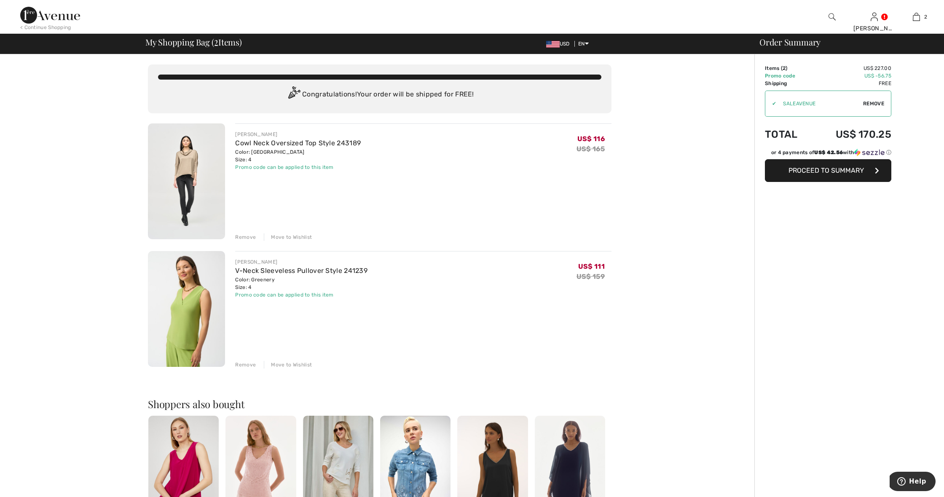
scroll to position [2, 0]
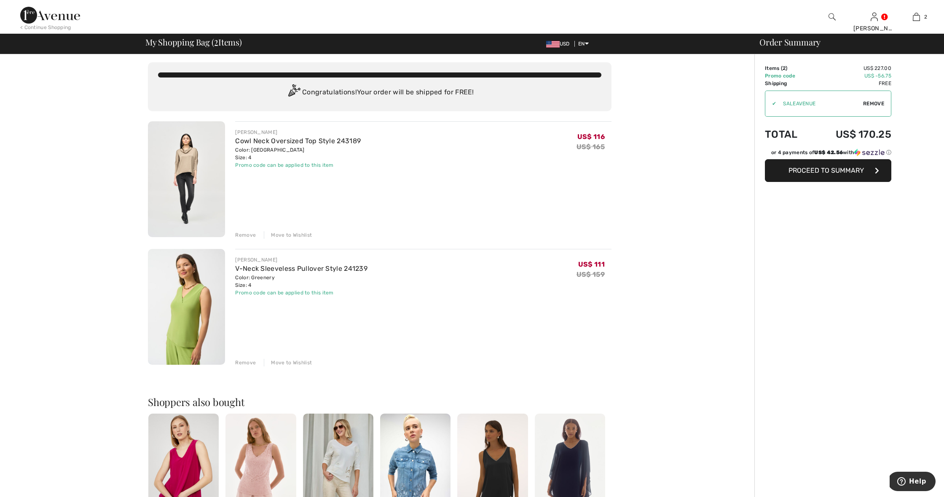
click at [931, 83] on div "Order Summary Details Items ( 2 ) US$ 227.00 Promo code US$ -56.75 Shipping Fre…" at bounding box center [849, 388] width 190 height 672
click at [858, 169] on span "Proceed to Summary" at bounding box center [825, 170] width 75 height 8
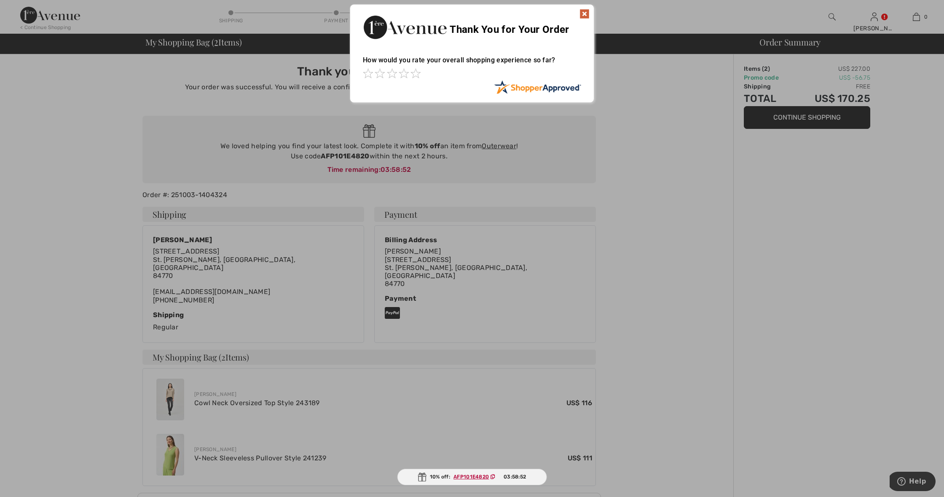
click at [585, 12] on img at bounding box center [584, 14] width 10 height 10
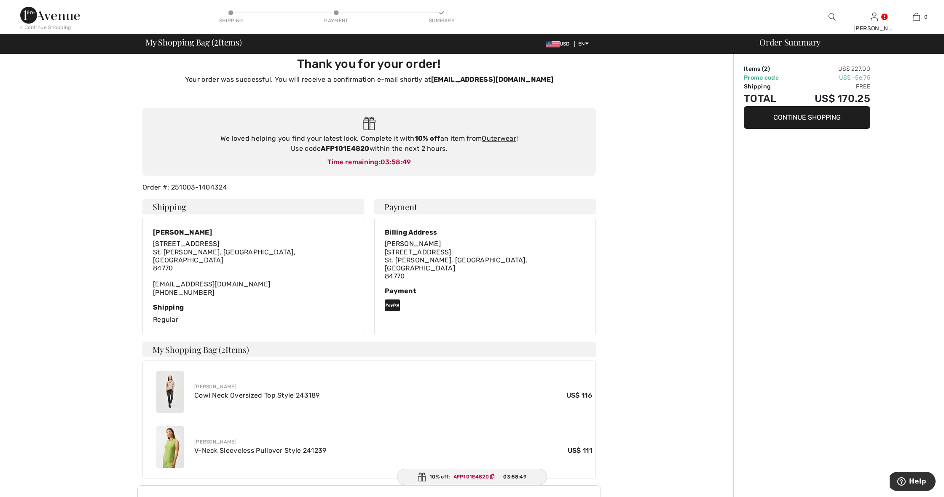
scroll to position [8, 0]
click at [815, 120] on button "Continue Shopping" at bounding box center [807, 117] width 126 height 23
